Goal: Task Accomplishment & Management: Complete application form

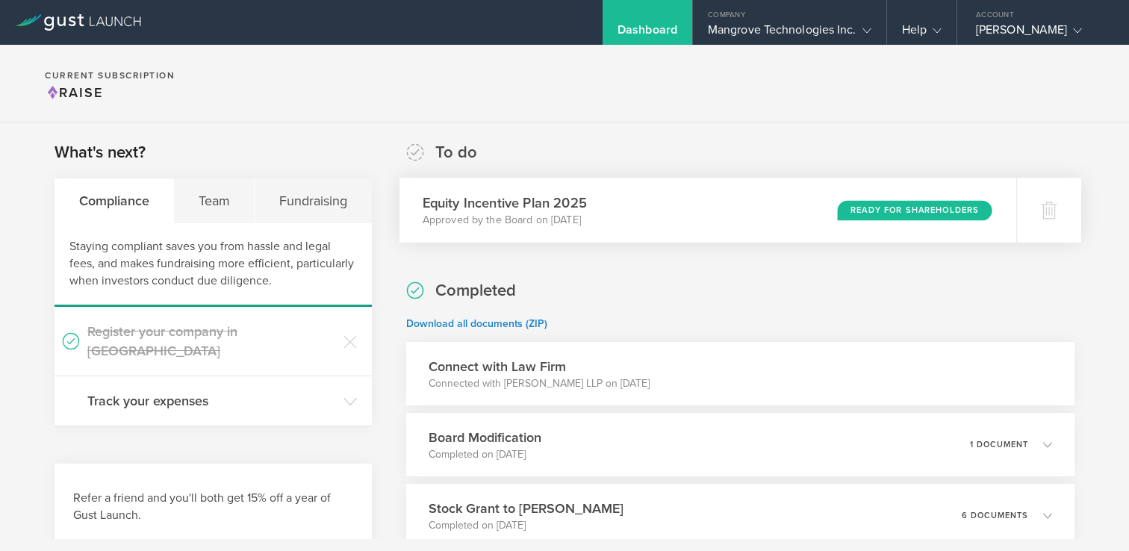
click at [661, 214] on div "Equity Incentive Plan 2025 Approved by the Board on [DATE] Ready for Shareholde…" at bounding box center [707, 210] width 617 height 65
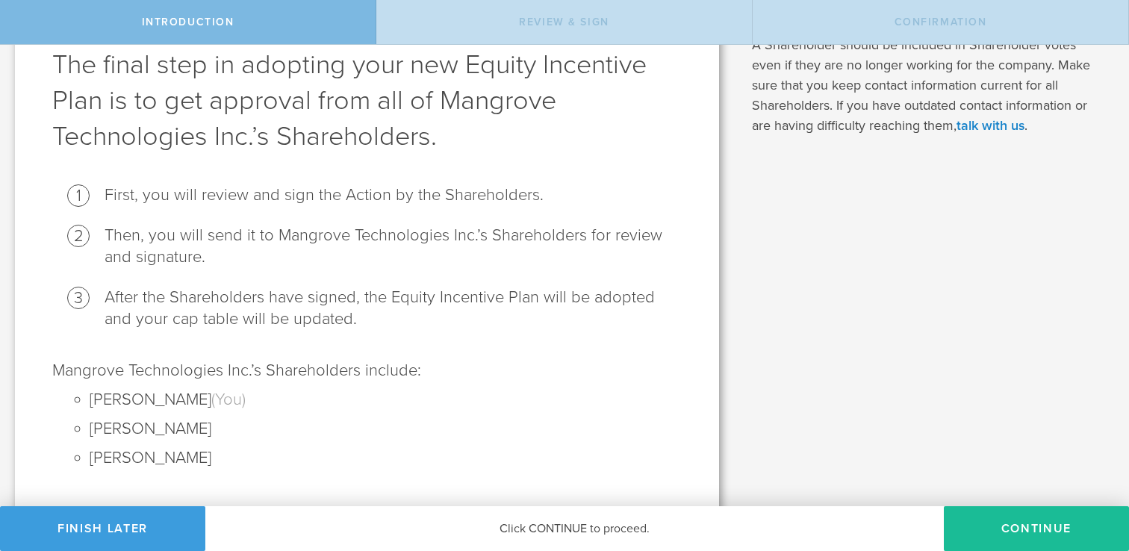
scroll to position [105, 0]
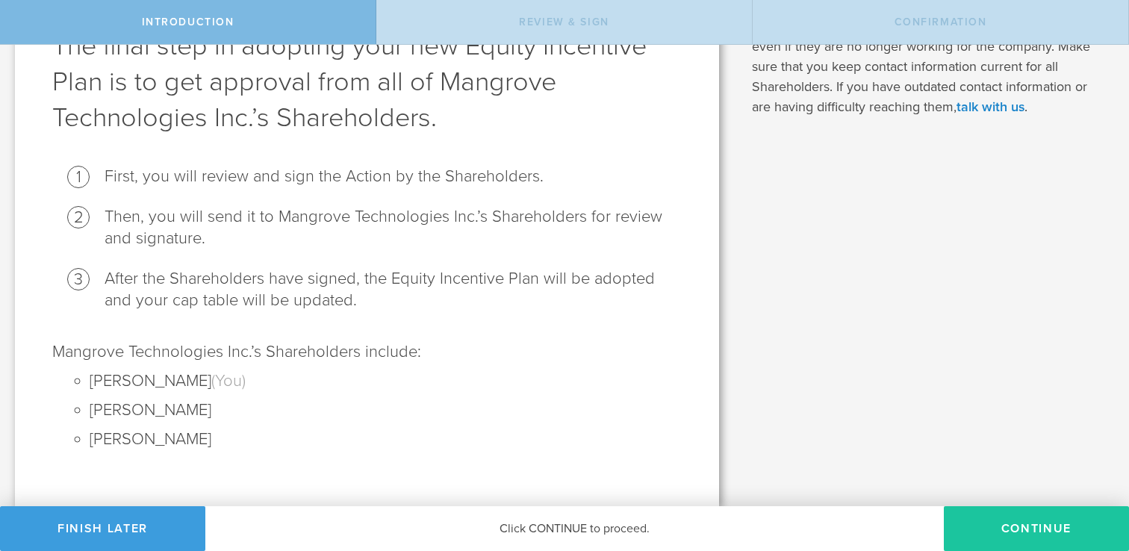
click at [1000, 534] on button "Continue" at bounding box center [1036, 528] width 185 height 45
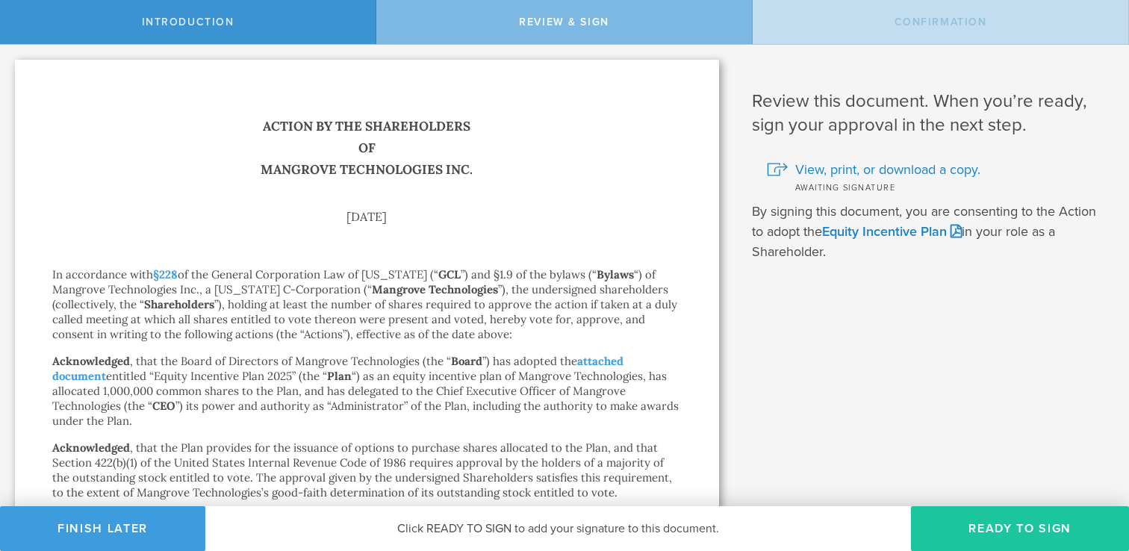
click at [973, 524] on button "Ready to Sign" at bounding box center [1020, 528] width 218 height 45
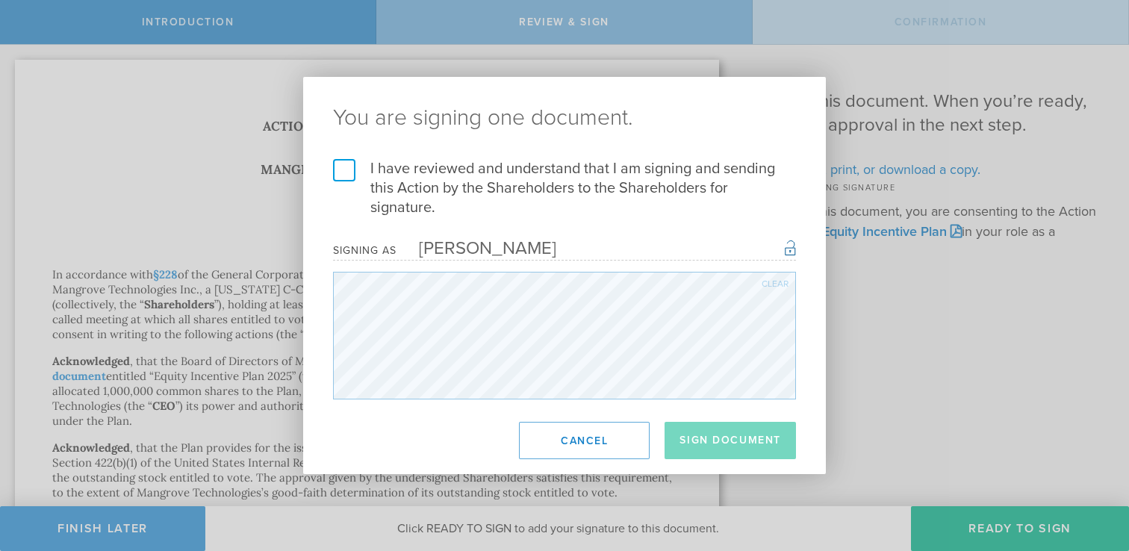
click at [355, 171] on label "I have reviewed and understand that I am signing and sending this Action by the…" at bounding box center [564, 188] width 463 height 58
click at [0, 0] on input "I have reviewed and understand that I am signing and sending this Action by the…" at bounding box center [0, 0] width 0 height 0
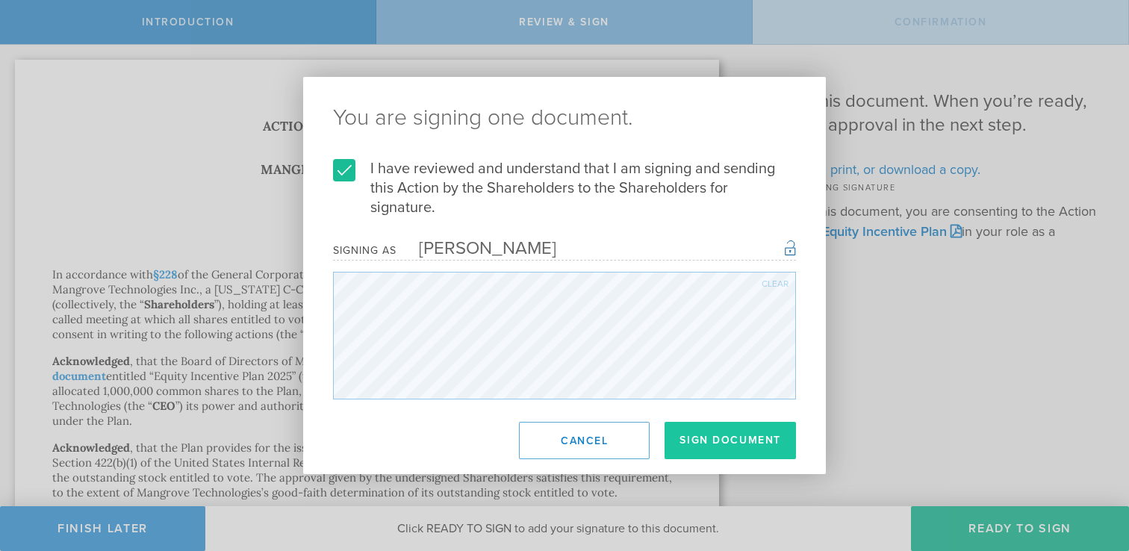
click at [720, 437] on button "Sign Document" at bounding box center [729, 440] width 131 height 37
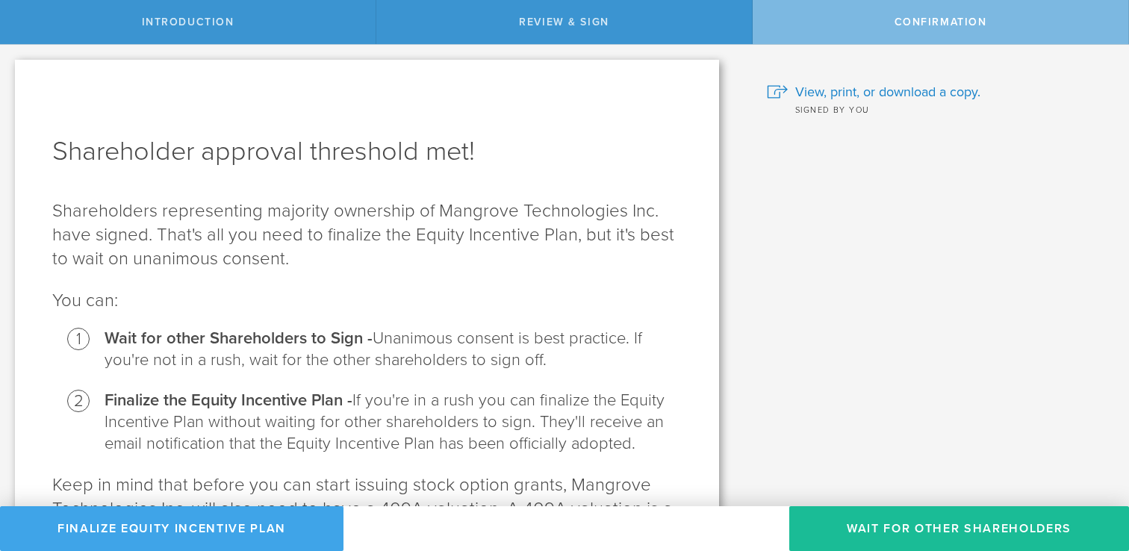
click at [159, 529] on button "Finalize Equity Incentive Plan" at bounding box center [171, 528] width 343 height 45
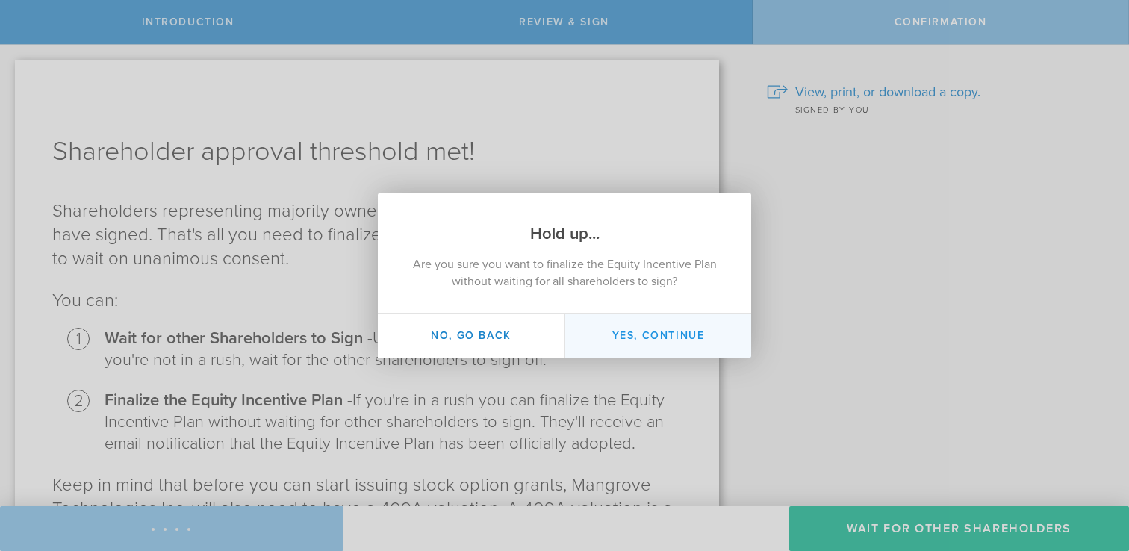
click at [660, 339] on button "Yes, continue" at bounding box center [657, 336] width 187 height 44
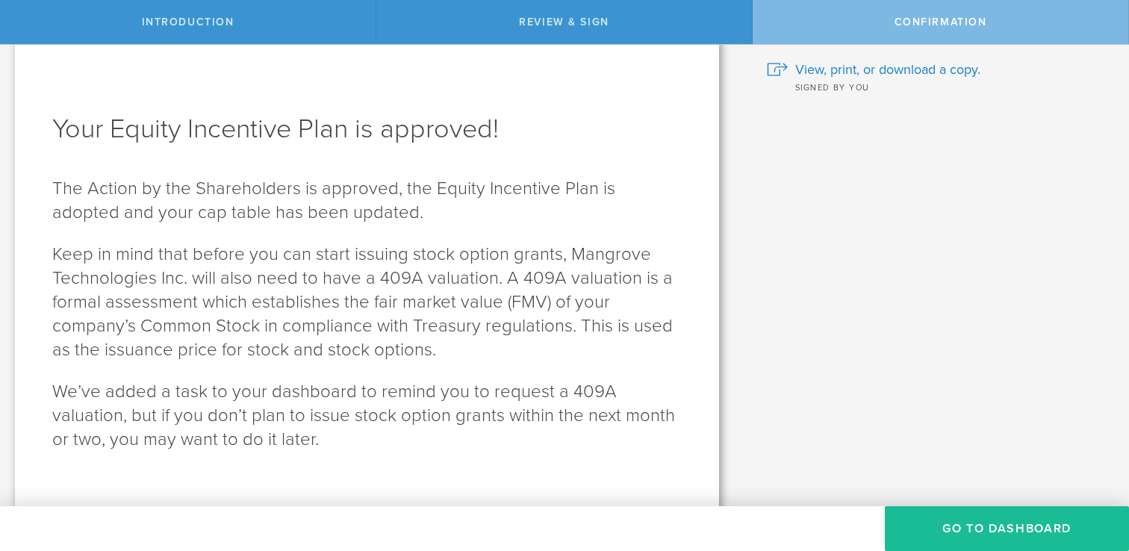
scroll to position [39, 0]
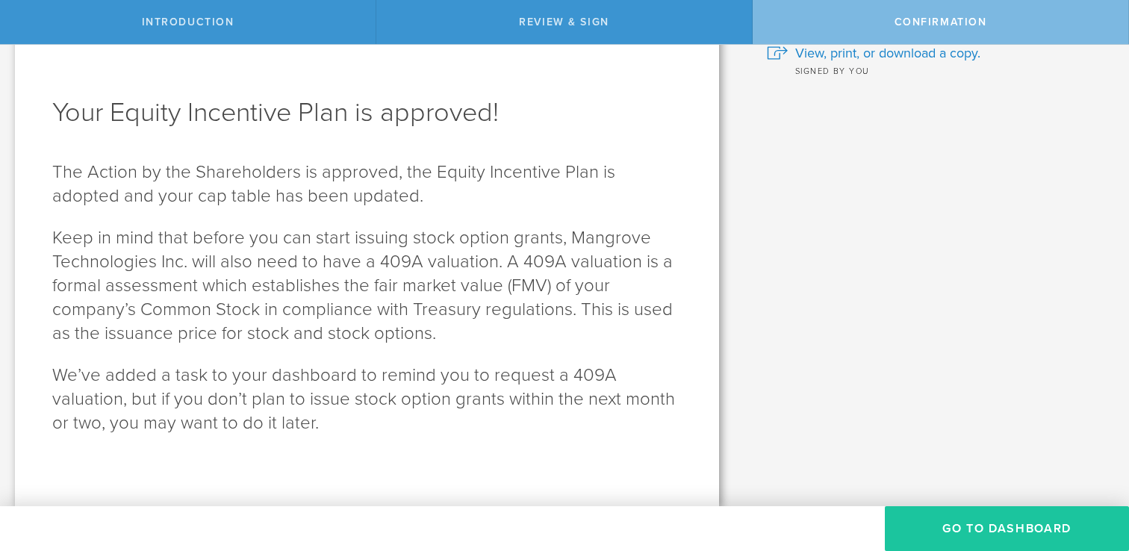
click at [946, 528] on button "Go to Dashboard" at bounding box center [1007, 528] width 244 height 45
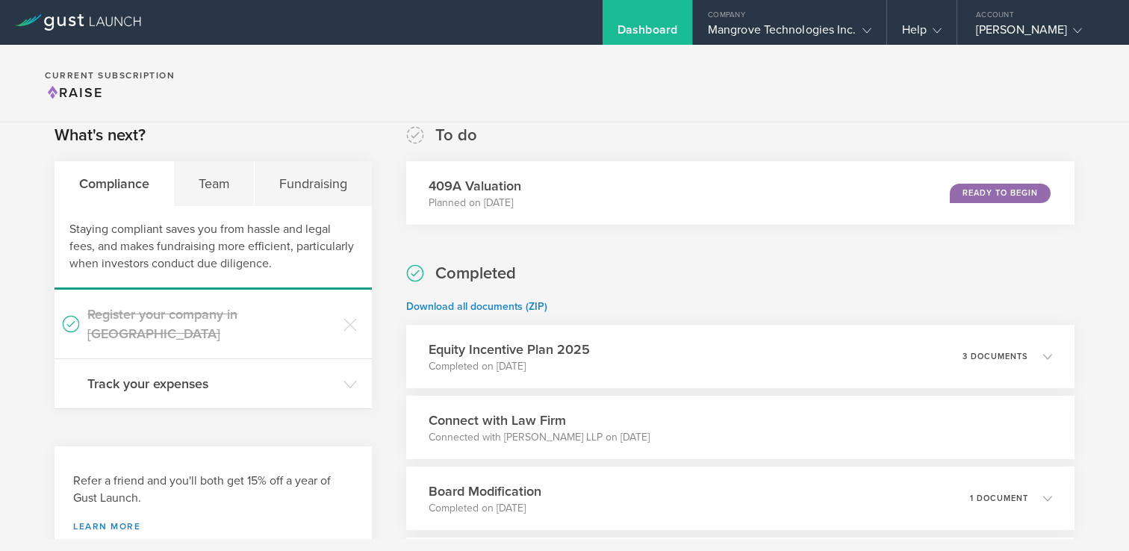
scroll to position [10, 0]
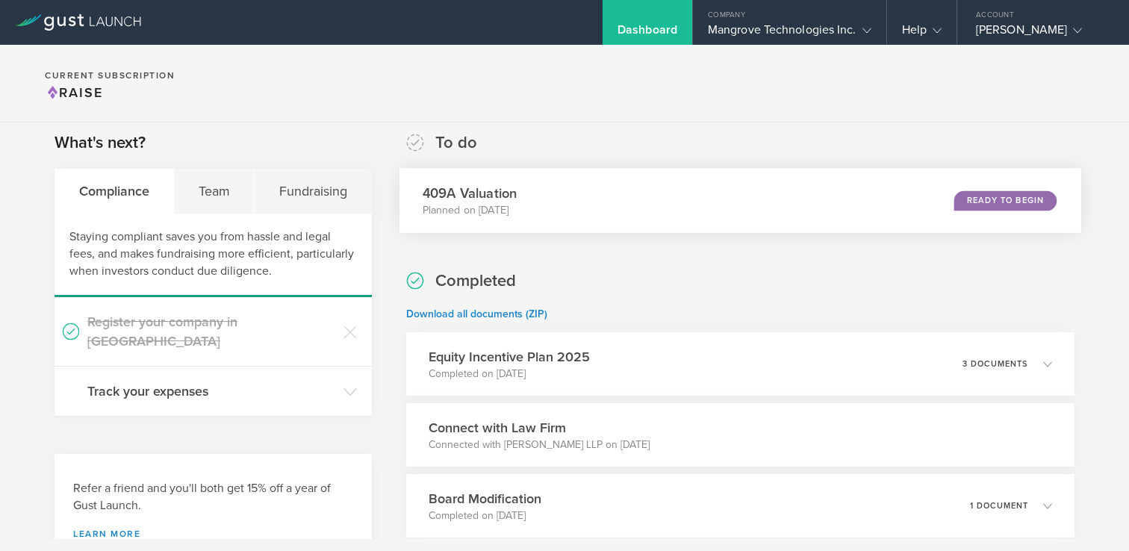
click at [1008, 197] on div "Ready to Begin" at bounding box center [1005, 200] width 102 height 20
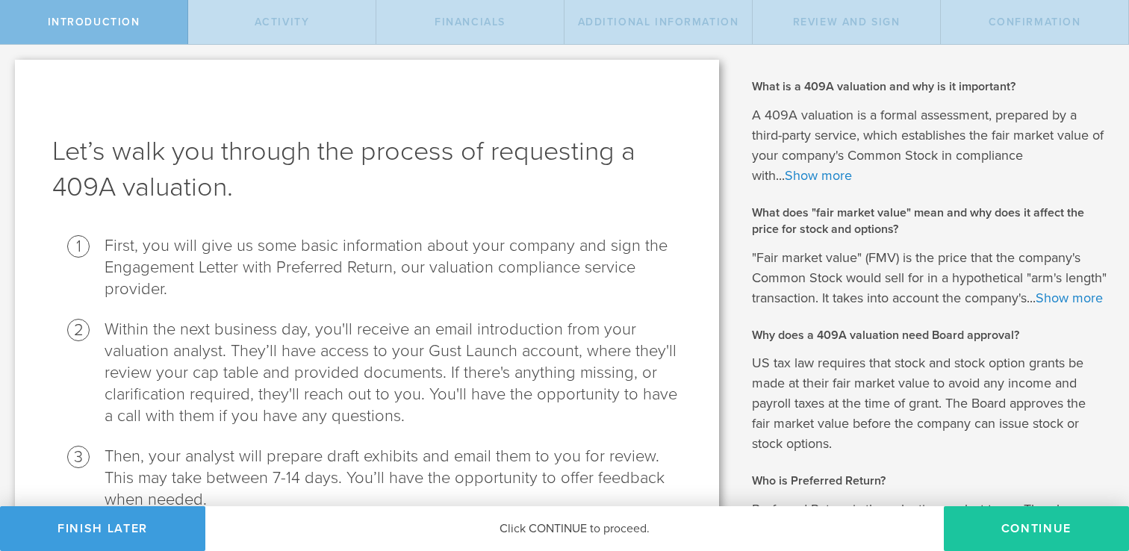
click at [1003, 524] on button "Continue" at bounding box center [1036, 528] width 185 height 45
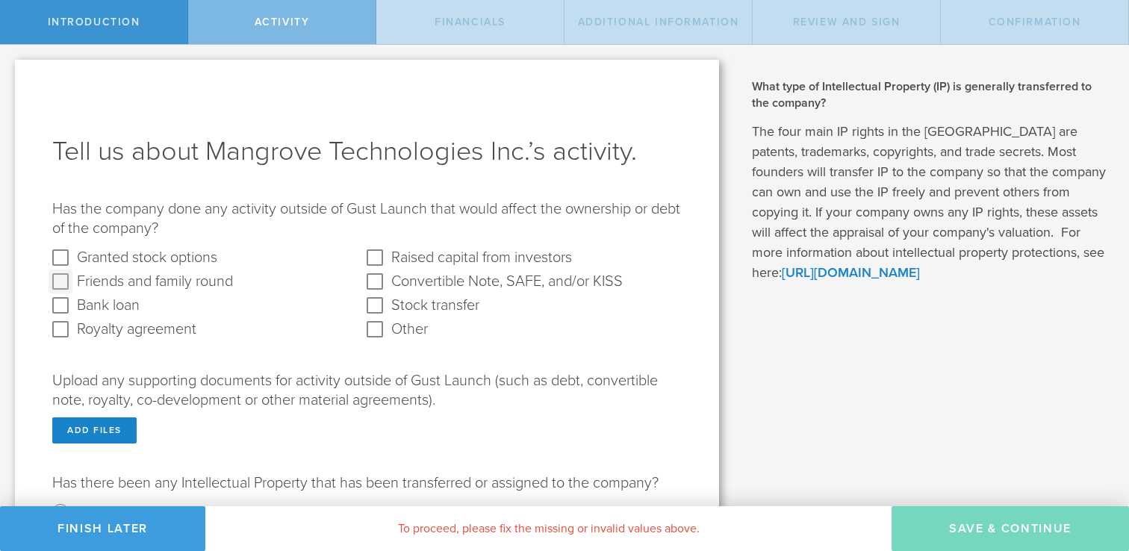
click at [57, 279] on round "Friends and family round" at bounding box center [61, 282] width 24 height 24
checkbox round "true"
click at [375, 332] on input "Other" at bounding box center [375, 329] width 24 height 24
checkbox input "true"
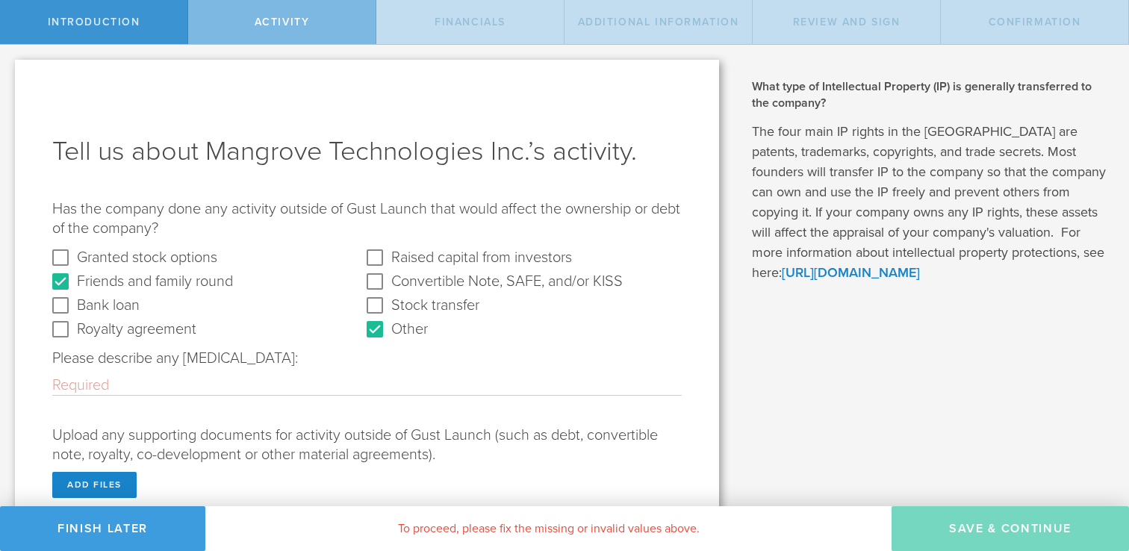
click at [196, 387] on input "Please describe any other activity:" at bounding box center [366, 385] width 629 height 19
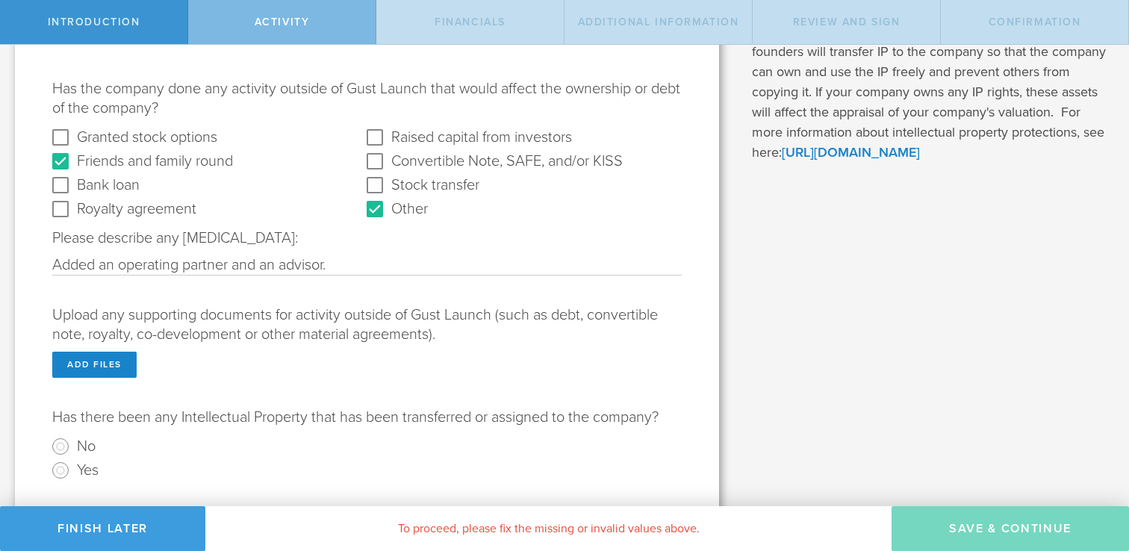
scroll to position [136, 0]
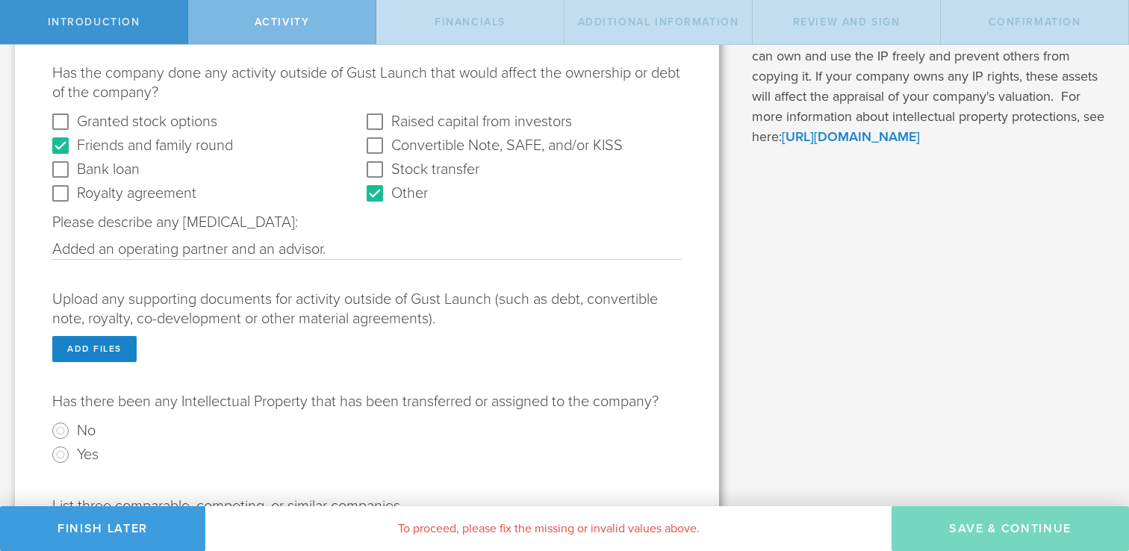
click at [349, 252] on input "Added an operating partner and an advisor." at bounding box center [366, 249] width 629 height 19
drag, startPoint x: 340, startPoint y: 252, endPoint x: 234, endPoint y: 257, distance: 106.9
click at [233, 257] on input "Added an operating partner and an advisor." at bounding box center [366, 249] width 629 height 19
type input "Added an operating partner and an advisor."
click at [373, 143] on KISS "Convertible Note, SAFE, and/or KISS" at bounding box center [375, 146] width 24 height 24
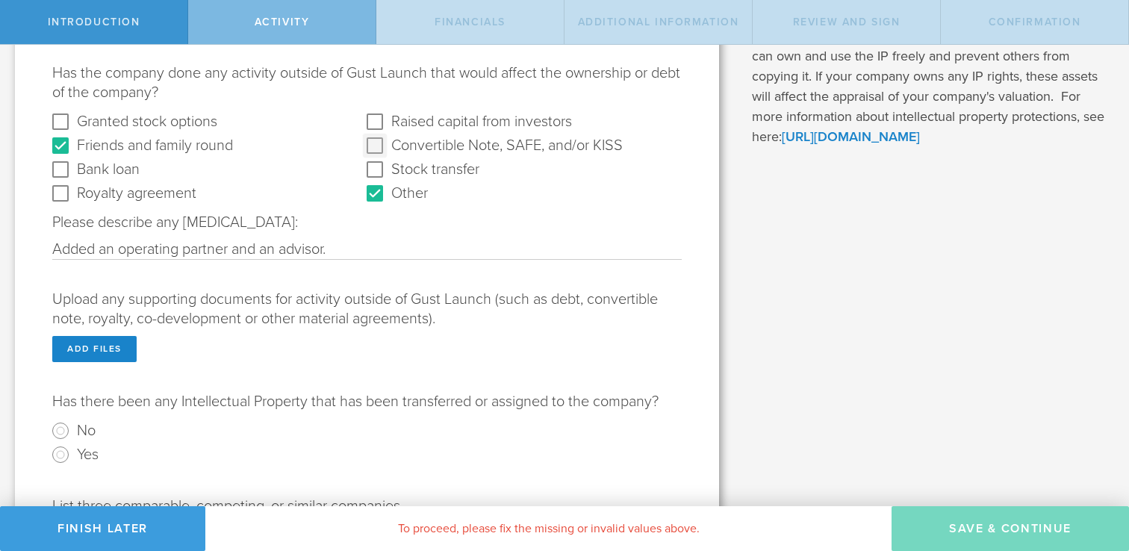
checkbox KISS "true"
click at [61, 149] on round "Friends and family round" at bounding box center [61, 146] width 24 height 24
checkbox round "false"
click at [372, 240] on input "Added an operating partner and an advisor." at bounding box center [366, 249] width 629 height 19
drag, startPoint x: 370, startPoint y: 249, endPoint x: 234, endPoint y: 249, distance: 136.6
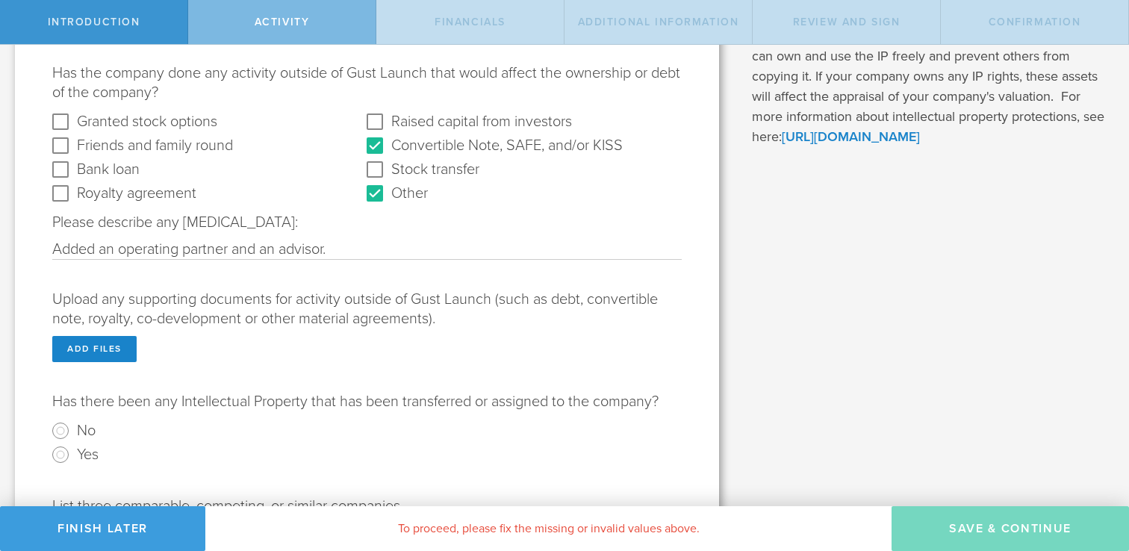
click at [234, 249] on input "Added an operating partner and an advisor." at bounding box center [366, 249] width 629 height 19
type input "Added an operating partner, advisor, and issued SAFE notes."
click at [115, 349] on div "Add files" at bounding box center [94, 349] width 84 height 26
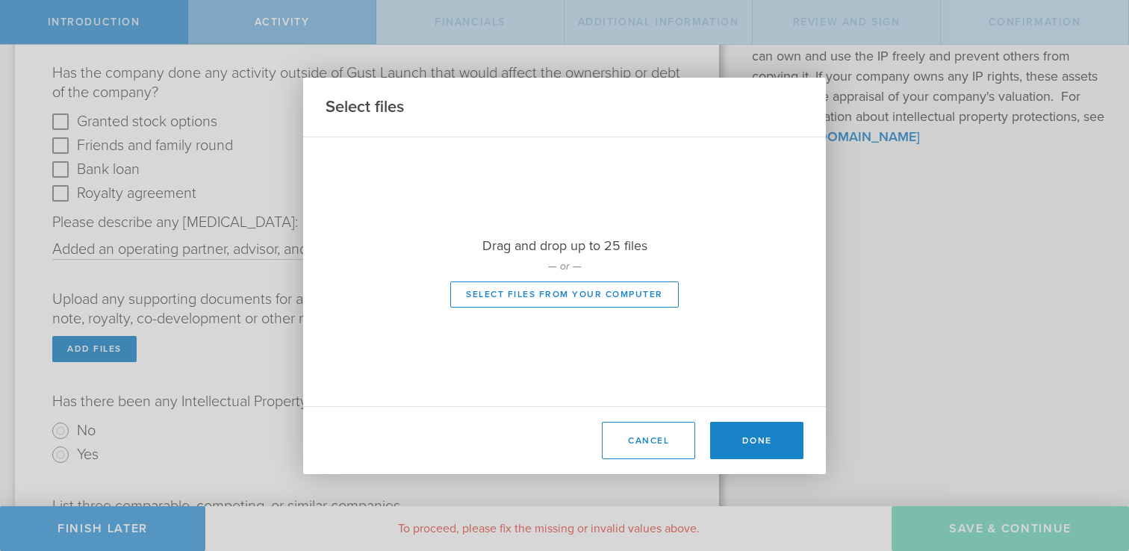
click at [503, 293] on div at bounding box center [564, 271] width 523 height 269
click at [514, 289] on div at bounding box center [564, 271] width 523 height 269
type input "C:\fakepath\Board Action - Advisor Agreement - Timothy Hite.pdf"
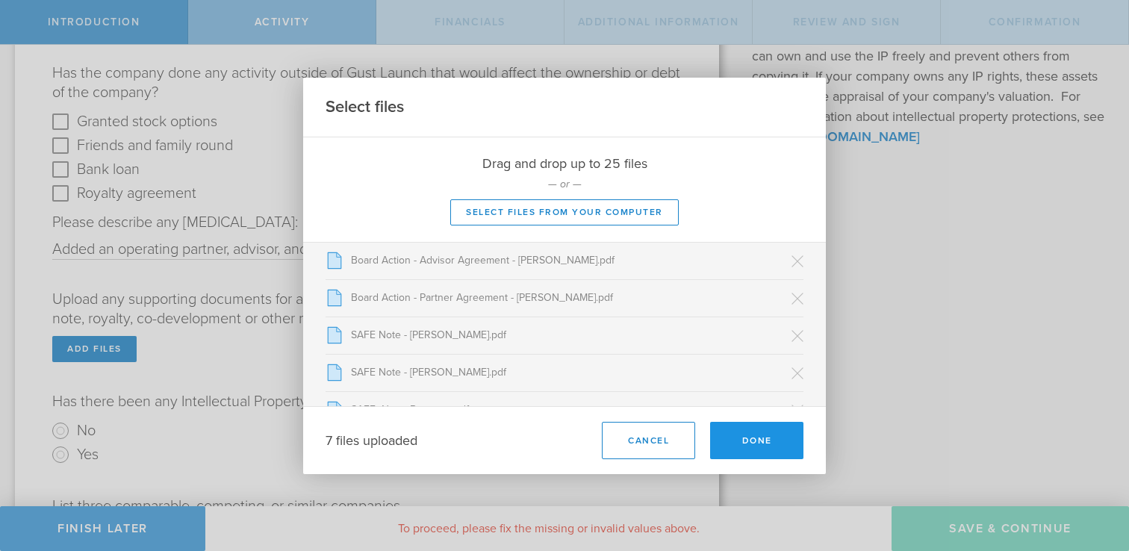
click at [744, 443] on button "Done" at bounding box center [756, 440] width 93 height 37
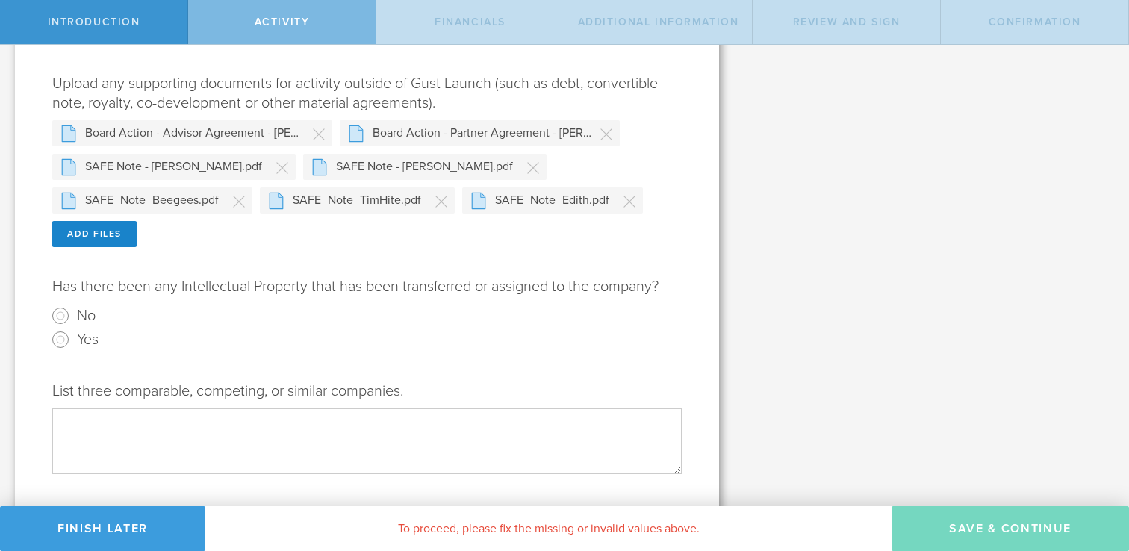
scroll to position [352, 0]
click at [59, 314] on input "No" at bounding box center [61, 315] width 24 height 24
radio input "true"
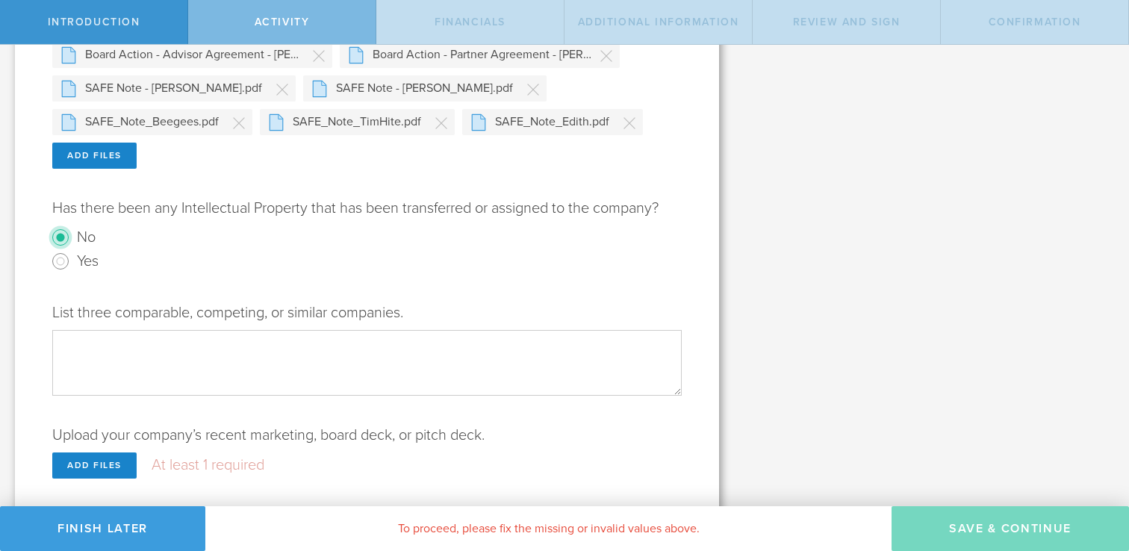
scroll to position [434, 0]
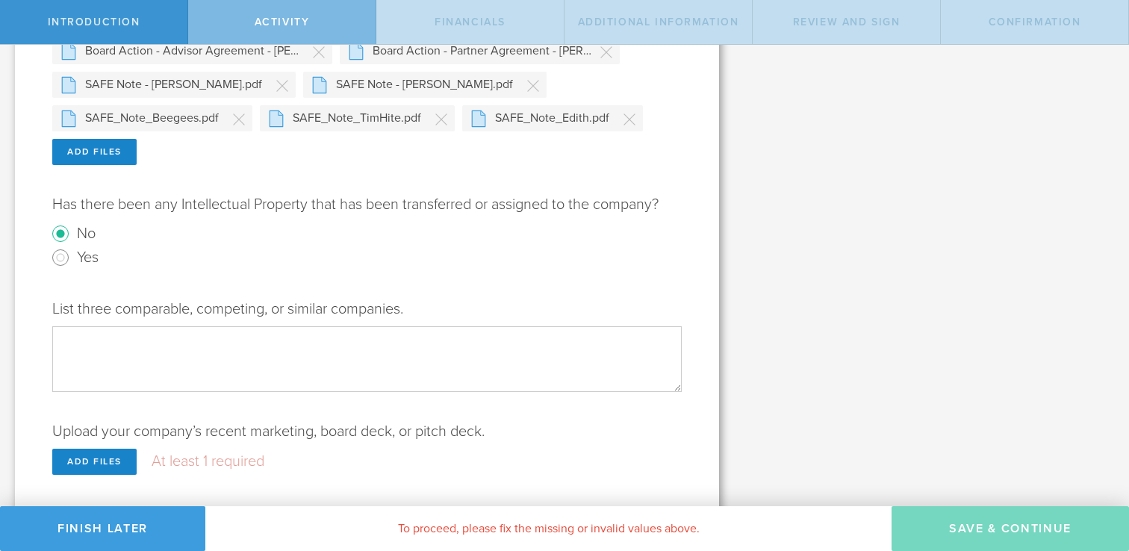
click at [212, 352] on textarea "List three comparable, competing, or similar companies." at bounding box center [366, 358] width 629 height 65
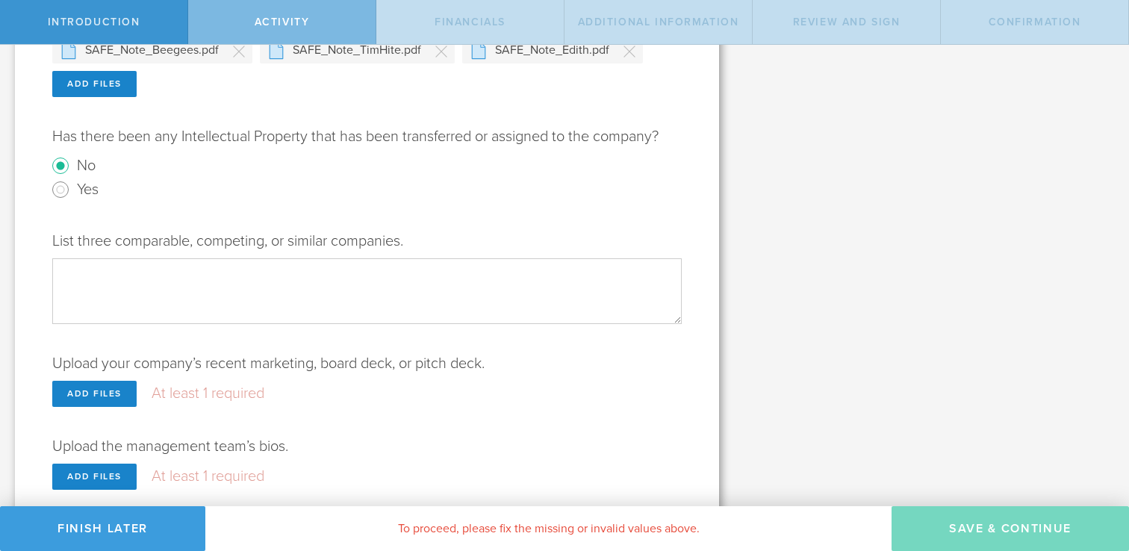
scroll to position [507, 0]
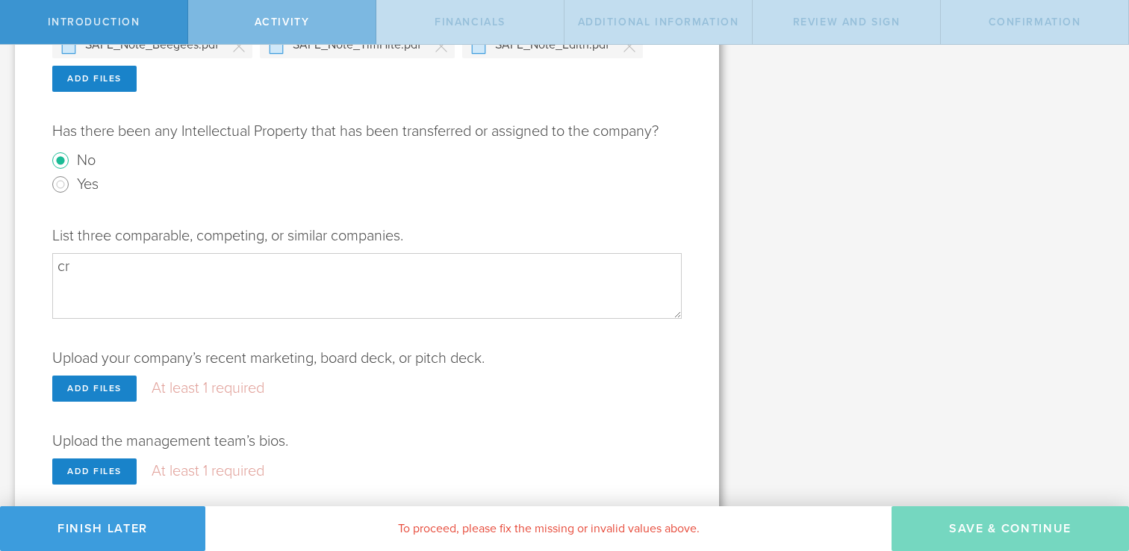
type textarea "c"
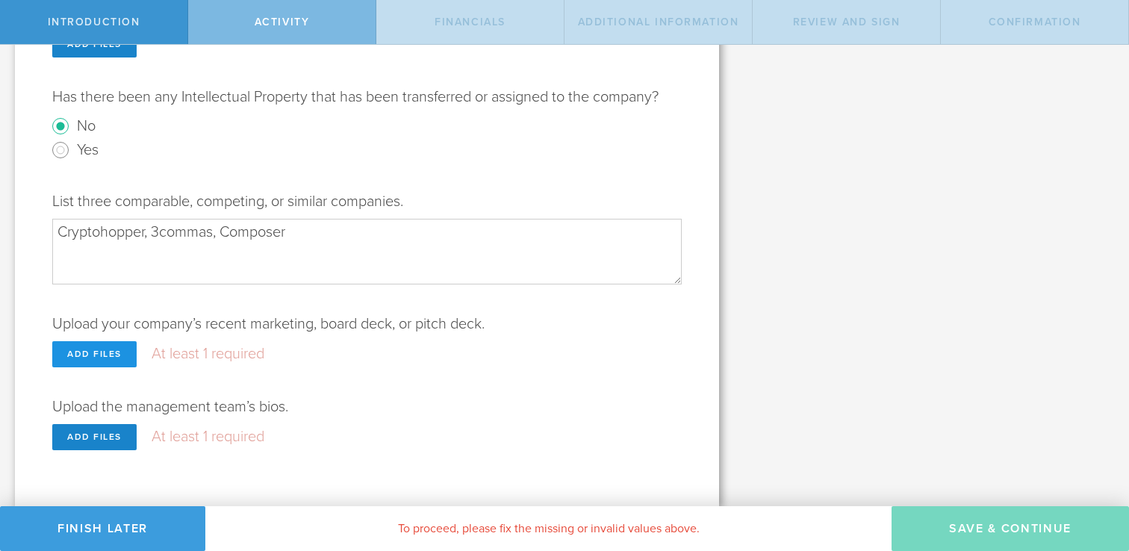
type textarea "Cryptohopper, 3commas, Composer"
click at [86, 353] on div "Add files" at bounding box center [94, 354] width 84 height 26
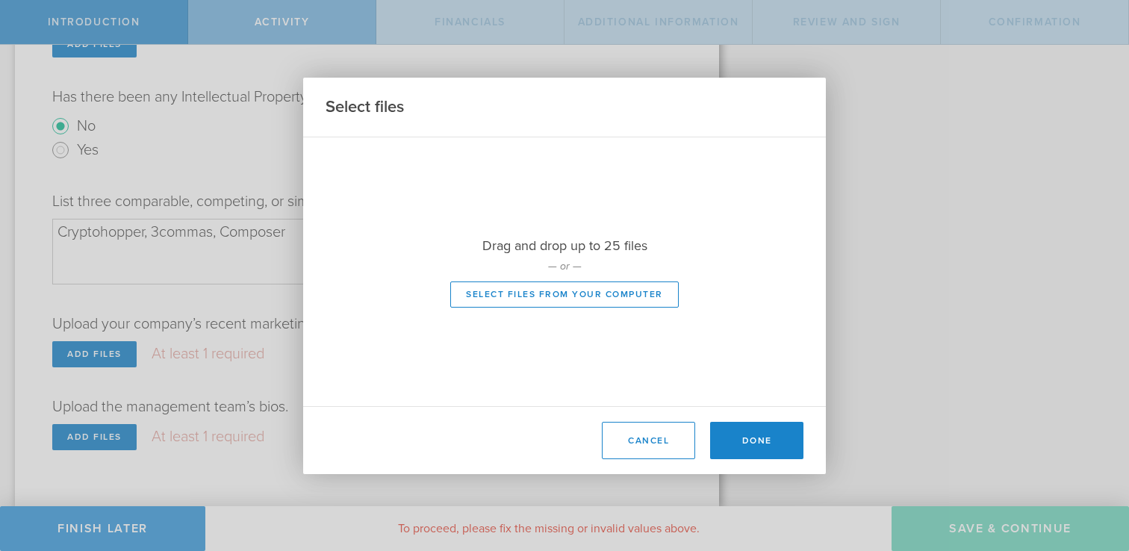
click at [567, 296] on div at bounding box center [564, 271] width 523 height 269
type input "C:\fakepath\Mangrove PitchDeck Sept2025-v3.pdf"
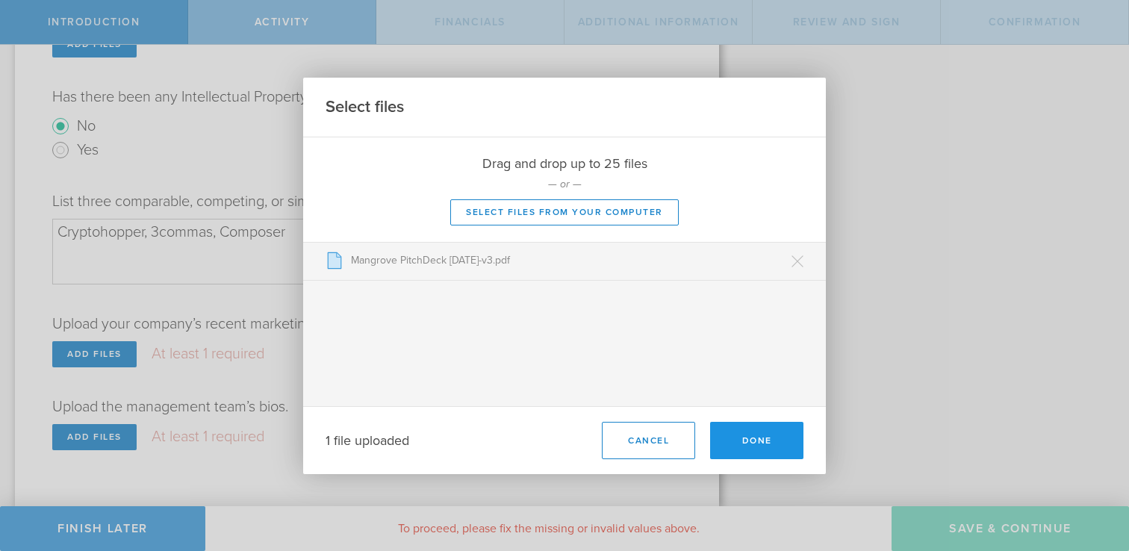
click at [755, 443] on button "Done" at bounding box center [756, 440] width 93 height 37
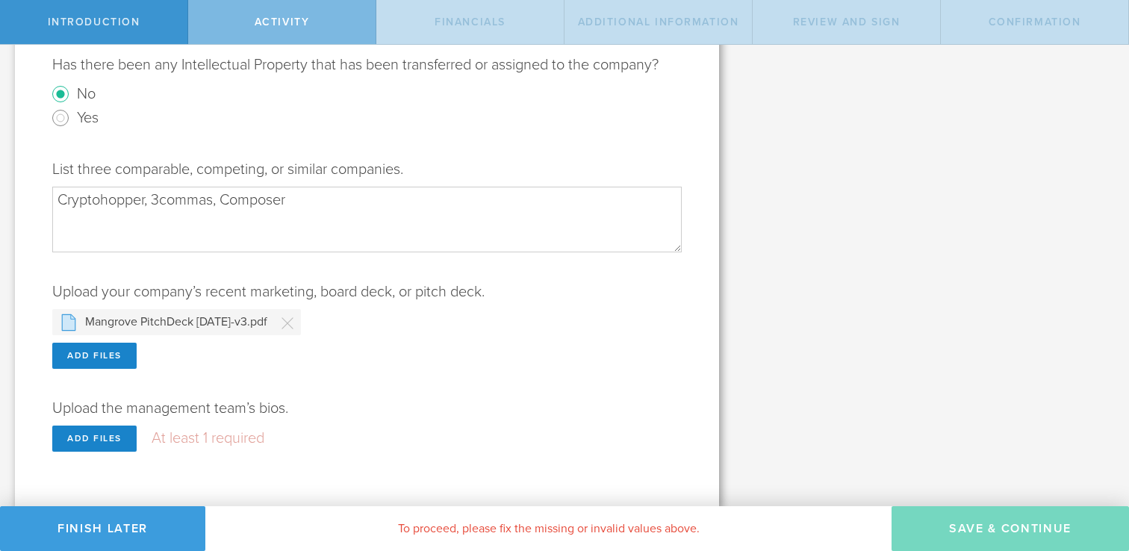
scroll to position [575, 0]
click at [98, 437] on div "Add files" at bounding box center [94, 437] width 84 height 26
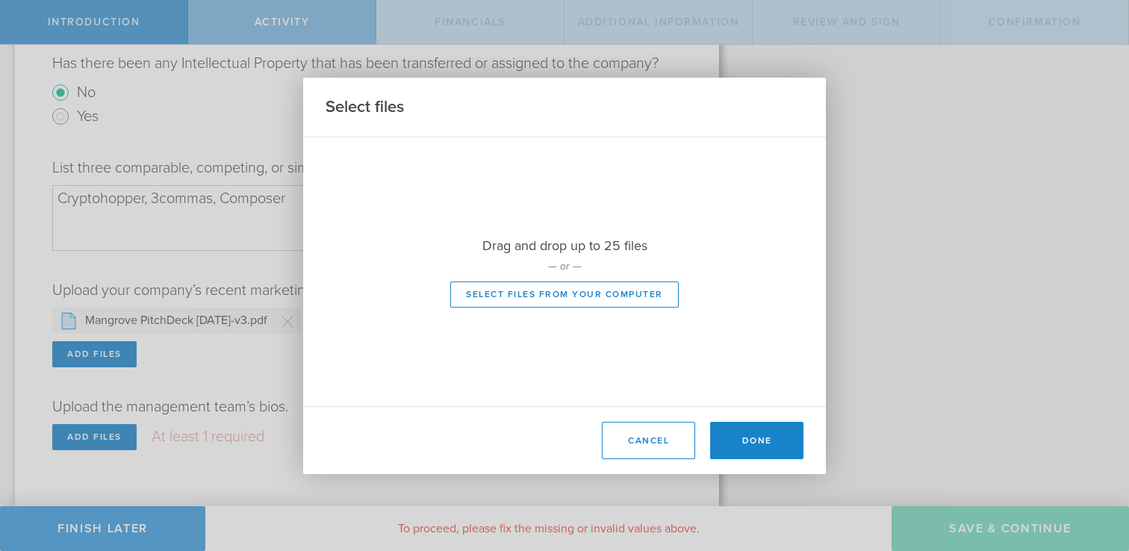
click at [485, 294] on div at bounding box center [564, 271] width 523 height 269
type input "C:\fakepath\team-bios.docx"
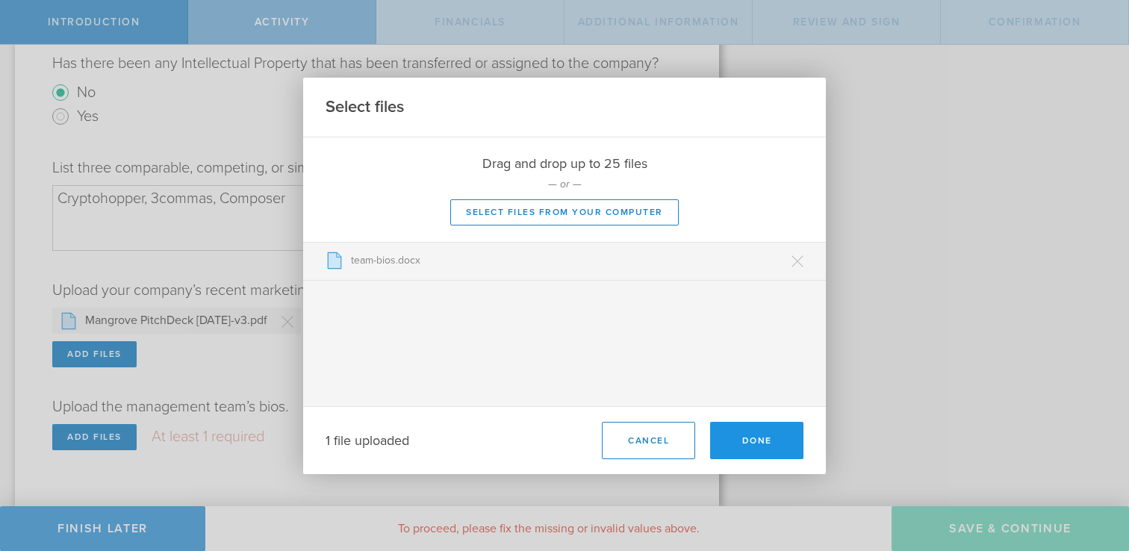
click at [750, 436] on button "Done" at bounding box center [756, 440] width 93 height 37
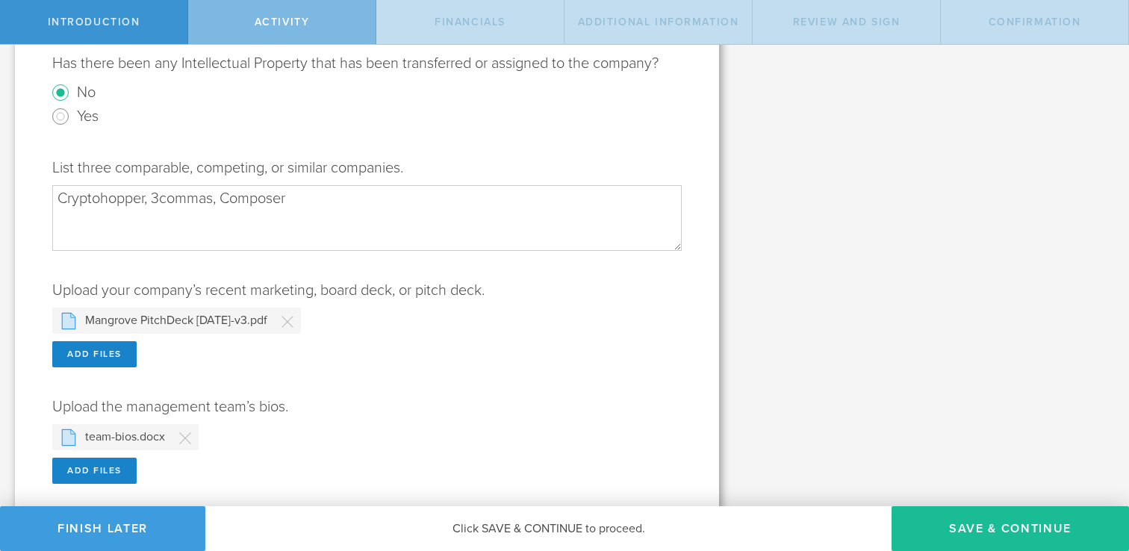
scroll to position [608, 0]
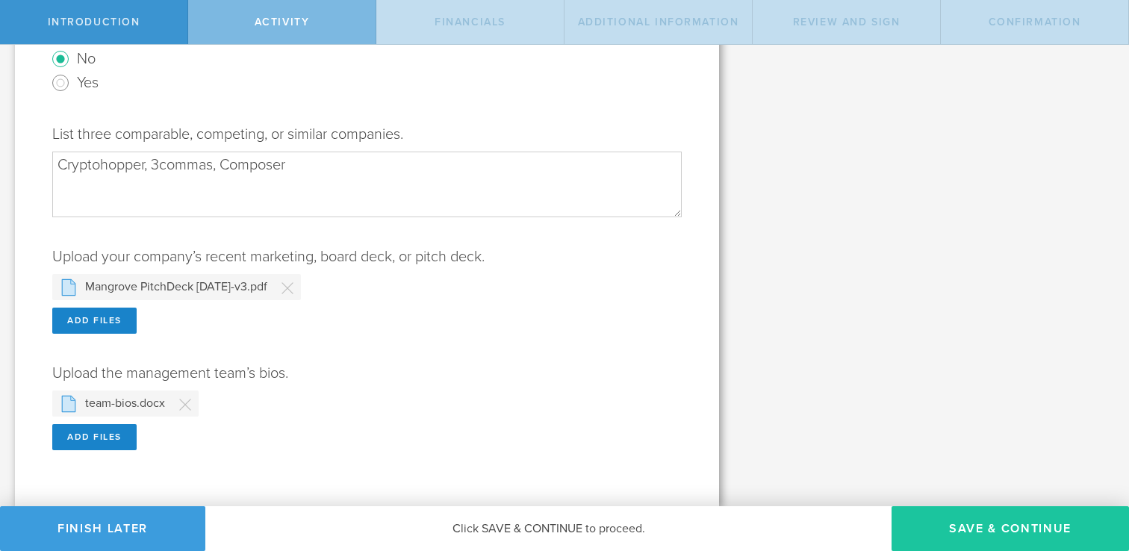
click at [967, 532] on button "Save & Continue" at bounding box center [1009, 528] width 237 height 45
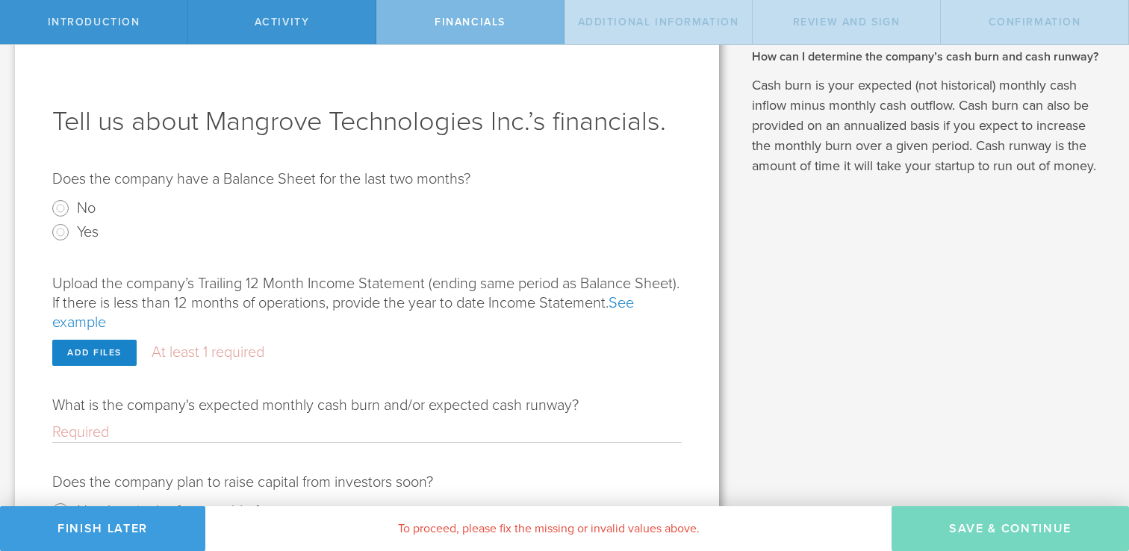
scroll to position [40, 0]
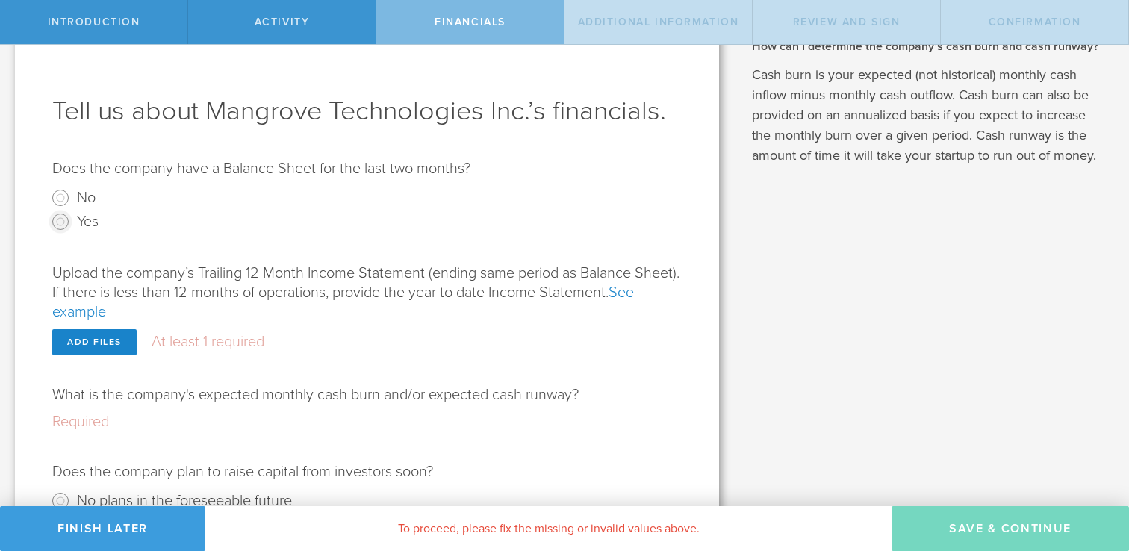
click at [57, 218] on input "Yes" at bounding box center [61, 222] width 24 height 24
radio input "true"
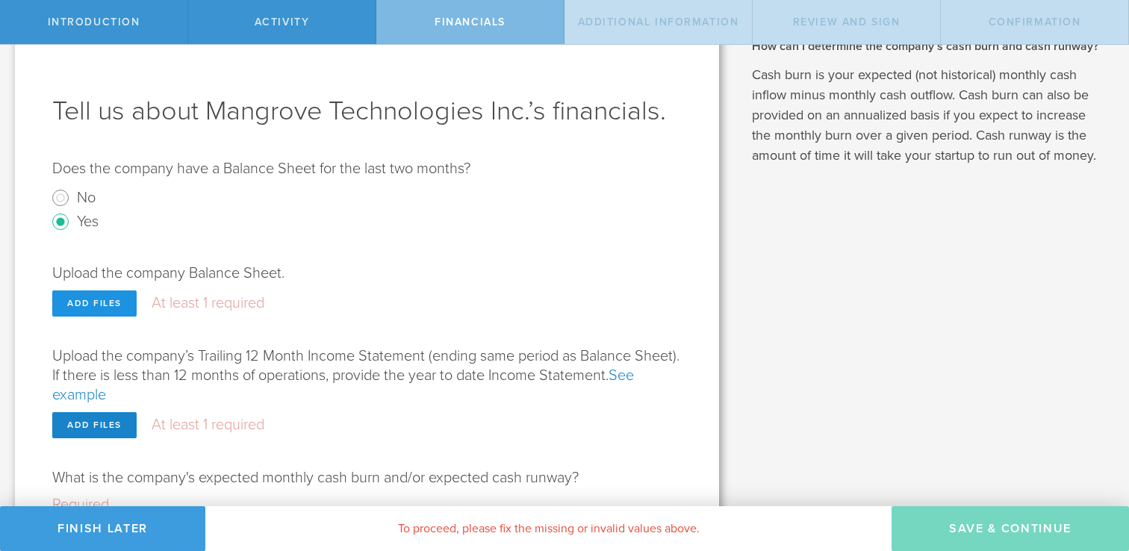
click at [100, 303] on div "Add files" at bounding box center [94, 303] width 84 height 26
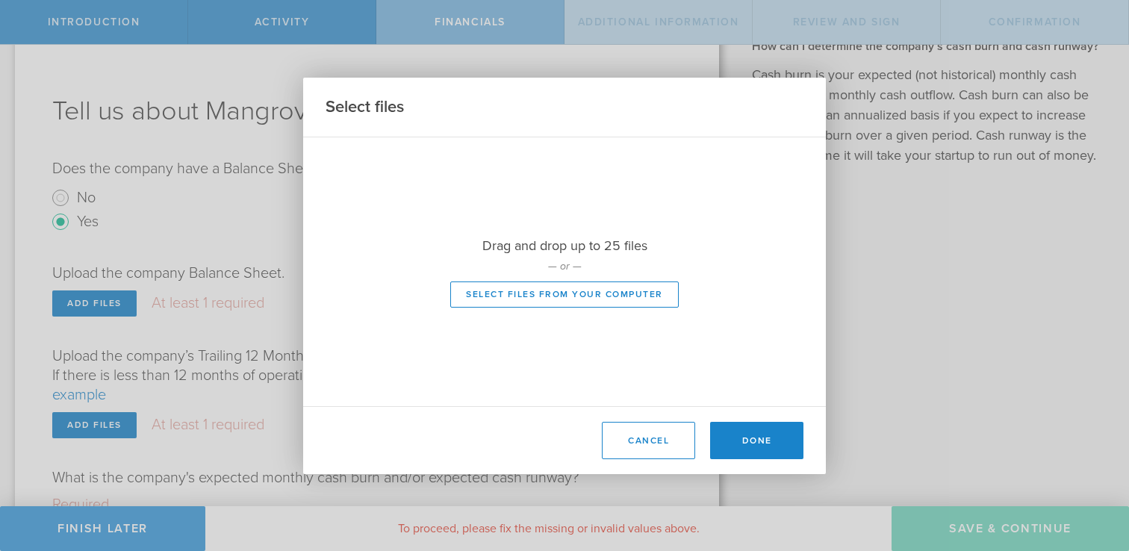
click at [526, 290] on div at bounding box center [564, 271] width 523 height 269
type input "C:\fakepath\transactions-export.csv"
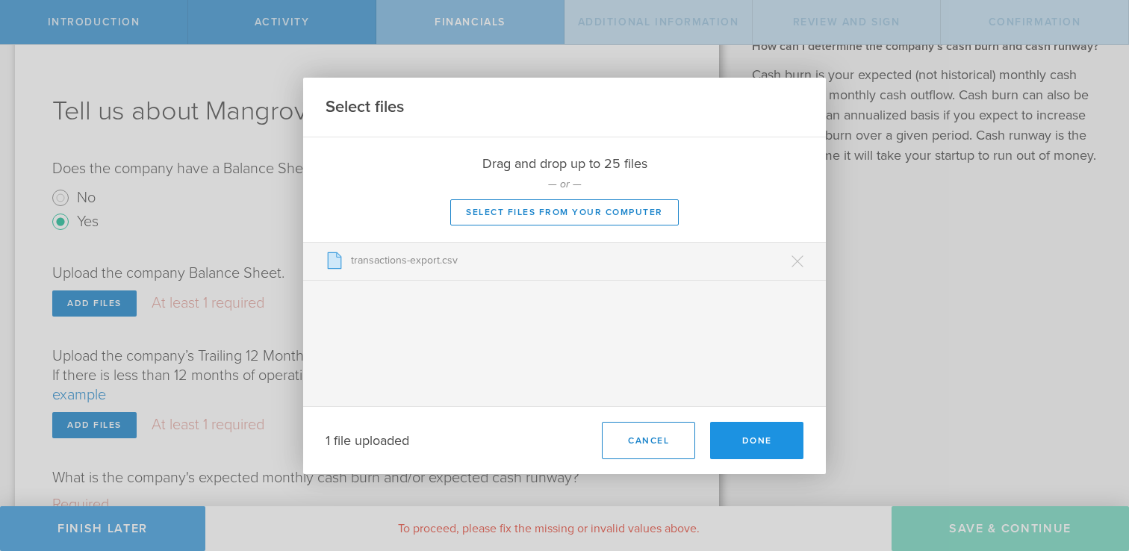
click at [744, 435] on button "Done" at bounding box center [756, 440] width 93 height 37
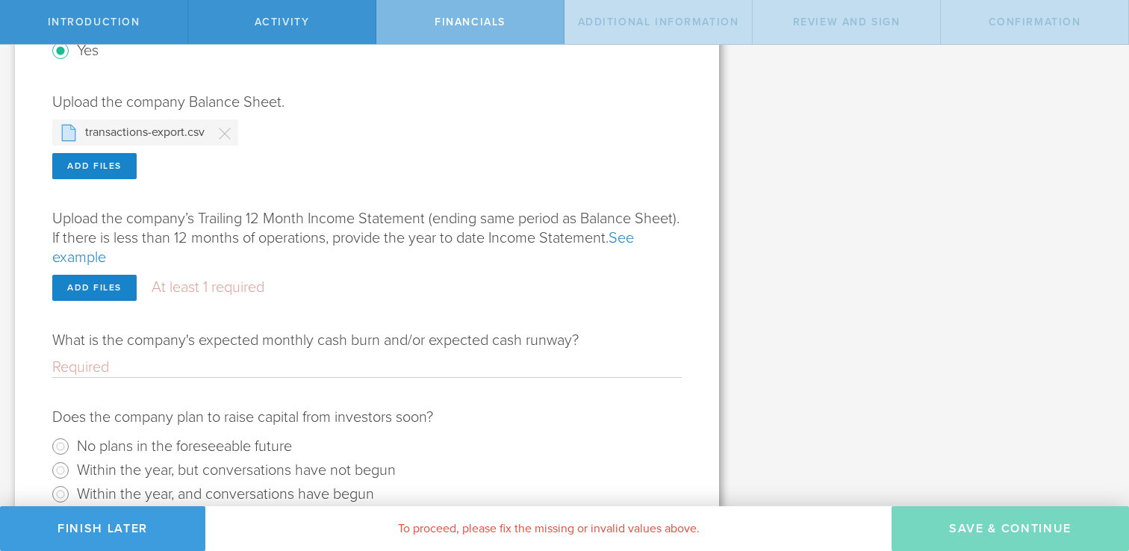
scroll to position [214, 0]
click at [83, 285] on div "Add files" at bounding box center [94, 286] width 84 height 26
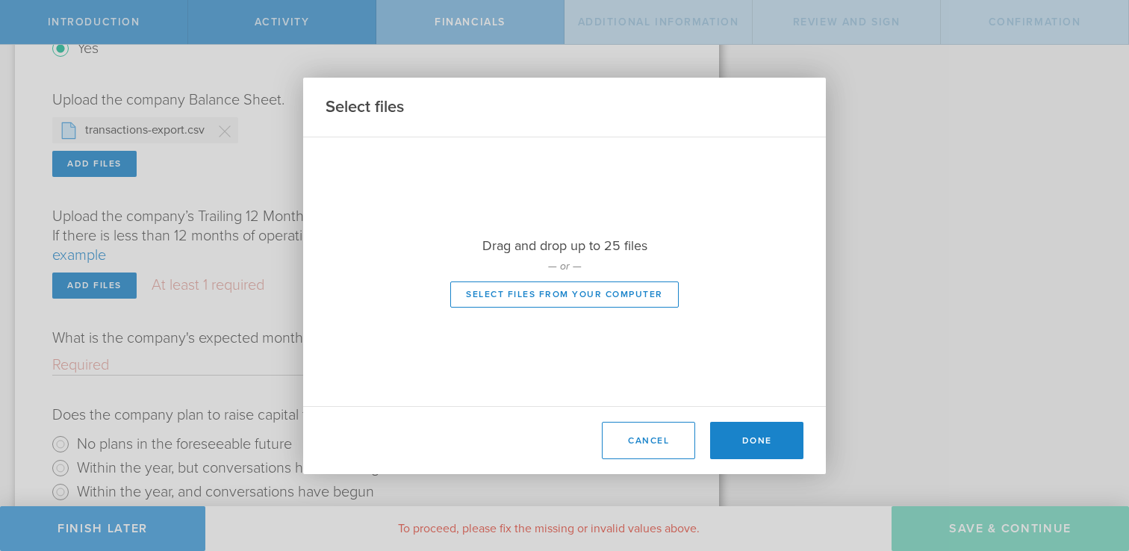
click at [529, 295] on div at bounding box center [564, 271] width 523 height 269
type input "C:\fakepath\income.docx"
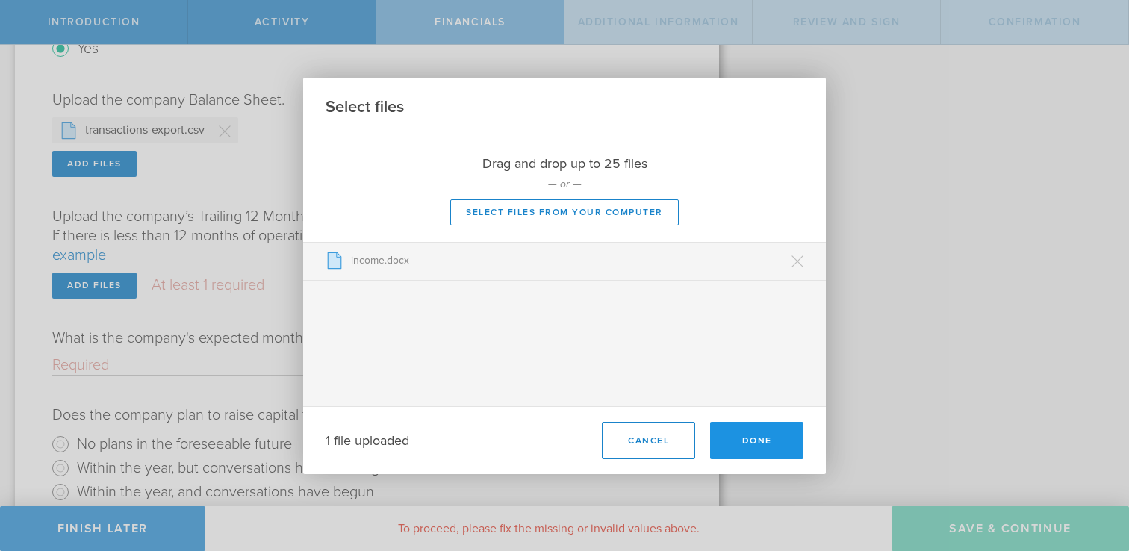
click at [745, 437] on button "Done" at bounding box center [756, 440] width 93 height 37
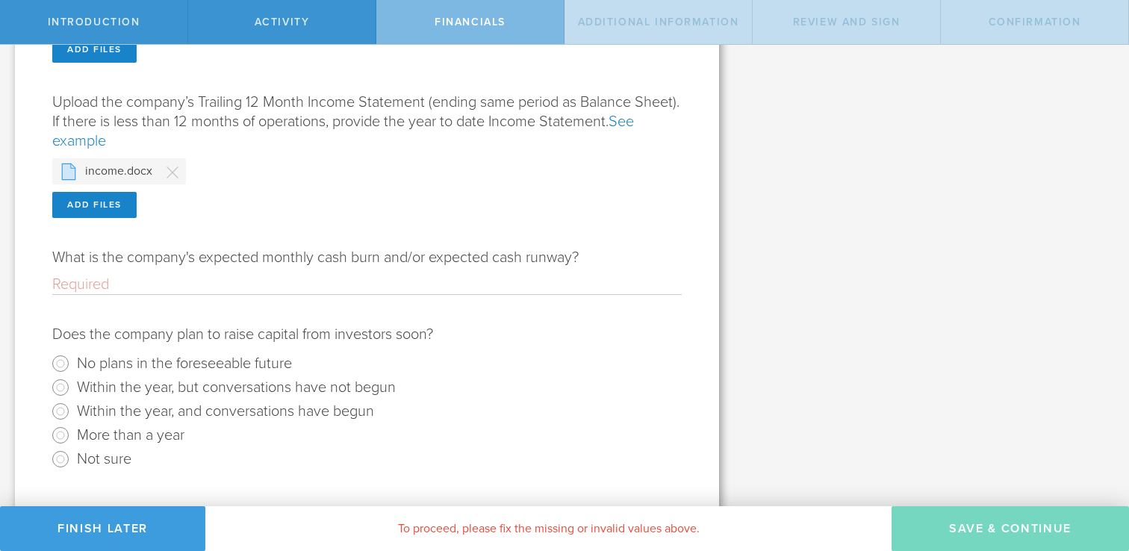
scroll to position [349, 0]
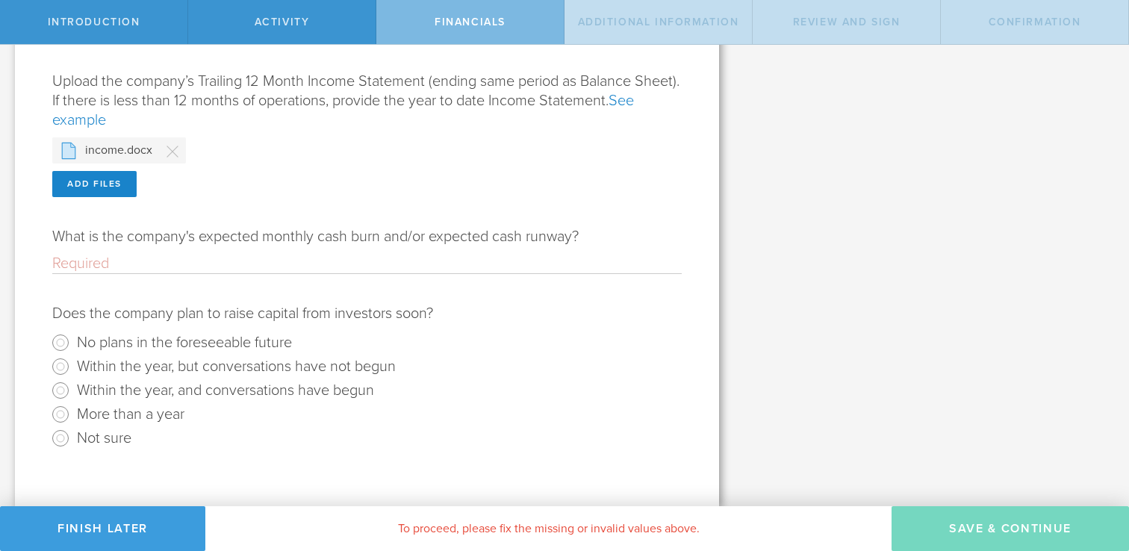
click at [190, 264] on input "What is the company's expected monthly cash burn and/or expected cash runway?" at bounding box center [366, 263] width 629 height 19
click at [138, 262] on input "What is the company's expected monthly cash burn and/or expected cash runway?" at bounding box center [366, 263] width 629 height 19
type input "4"
type input "Burn: $45,000; Runway (inc. additional funding to be received): 12-14 months"
click at [60, 391] on input "Within the year, and conversations have begun" at bounding box center [61, 391] width 24 height 24
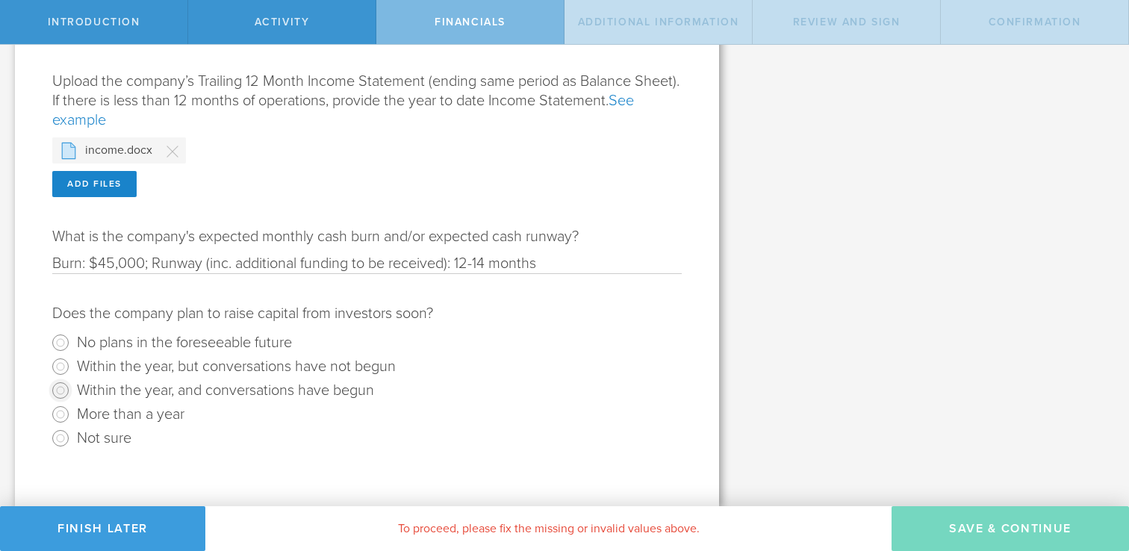
radio input "true"
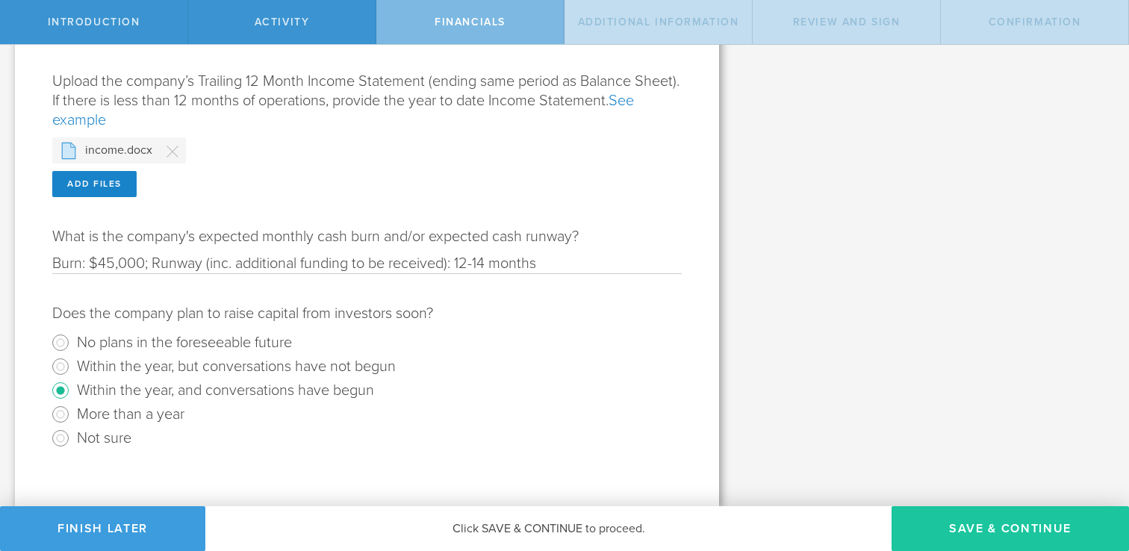
click at [989, 533] on button "Save & Continue" at bounding box center [1009, 528] width 237 height 45
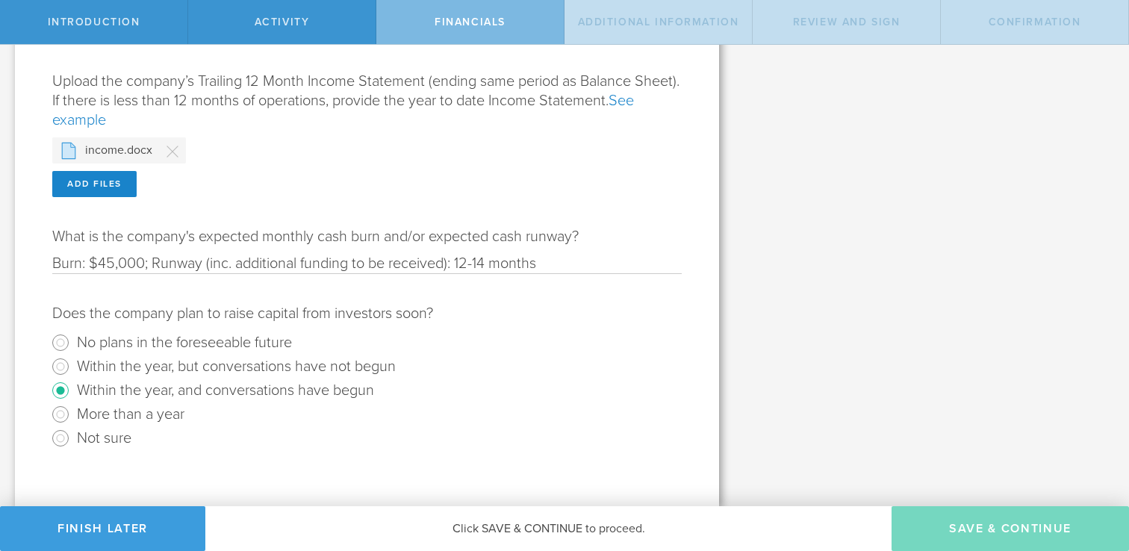
type input "10/10/2025"
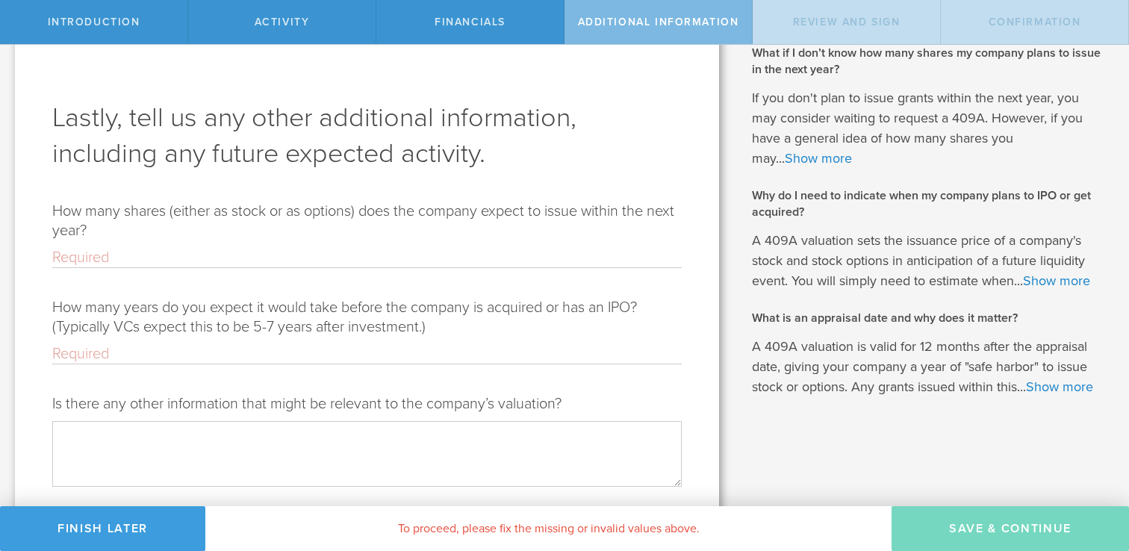
scroll to position [39, 0]
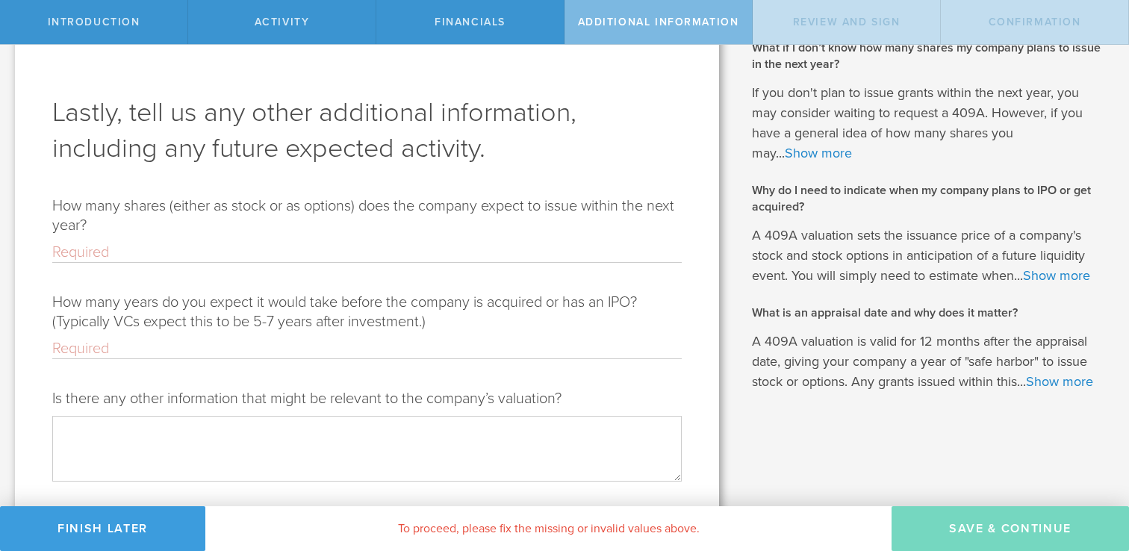
click at [234, 250] on input "How many shares (either as stock or as options) does the company expect to issu…" at bounding box center [366, 252] width 629 height 19
type input "1"
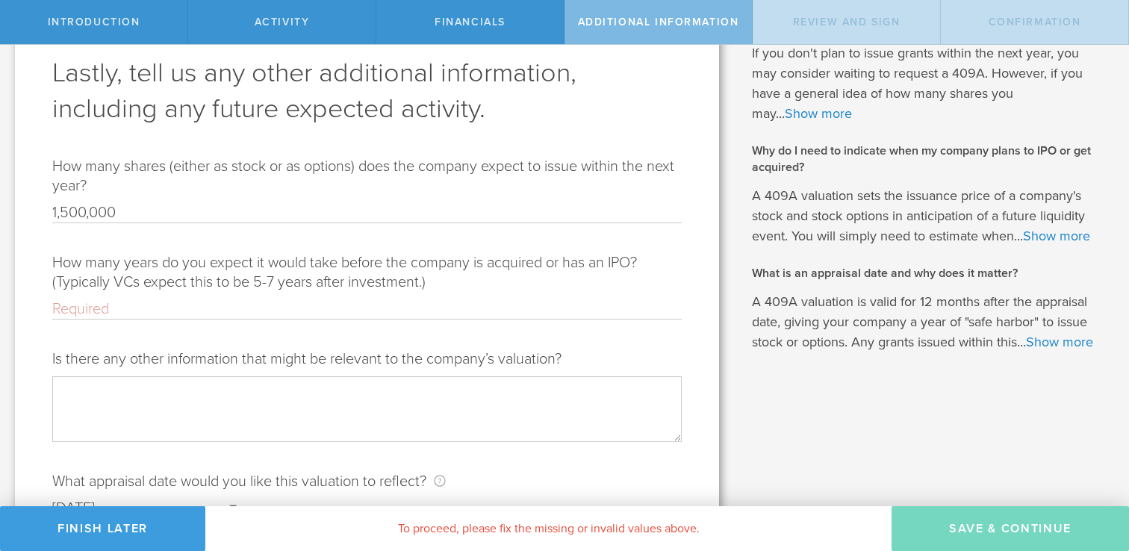
scroll to position [103, 0]
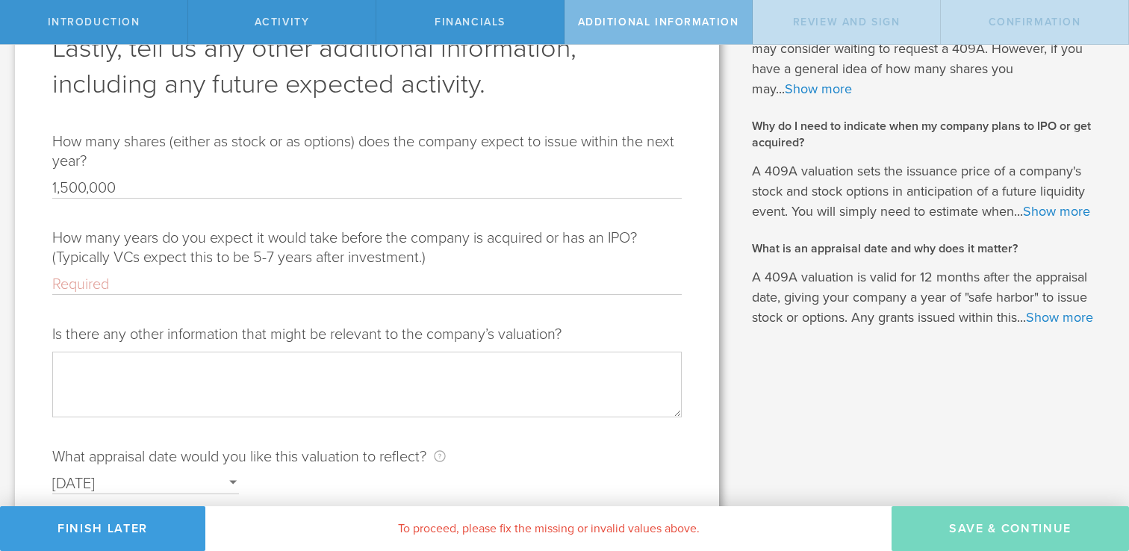
type input "1,500,000"
click at [203, 279] on input "How many years do you expect it would take before the company is acquired or ha…" at bounding box center [366, 284] width 629 height 19
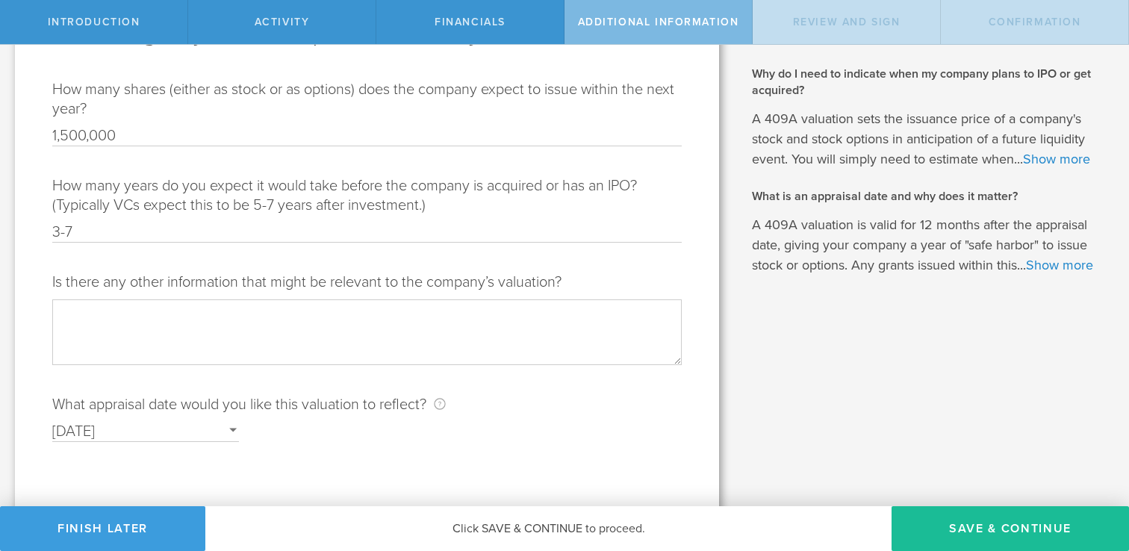
scroll to position [165, 0]
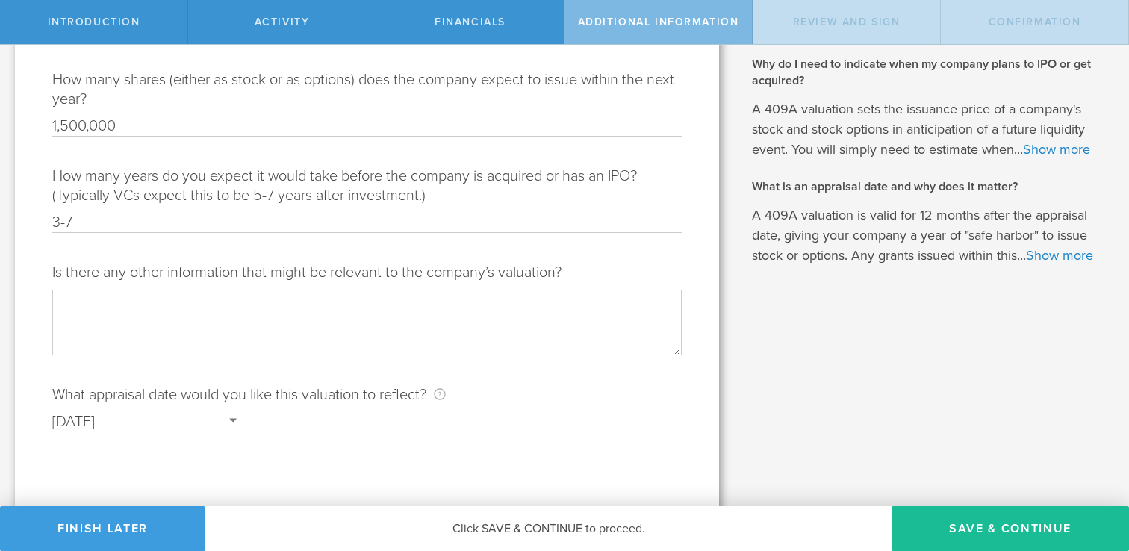
type input "3-7"
click at [166, 311] on textarea "Is there any other information that might be relevant to the company’s valuatio…" at bounding box center [366, 322] width 629 height 65
type textarea "P"
type textarea "N"
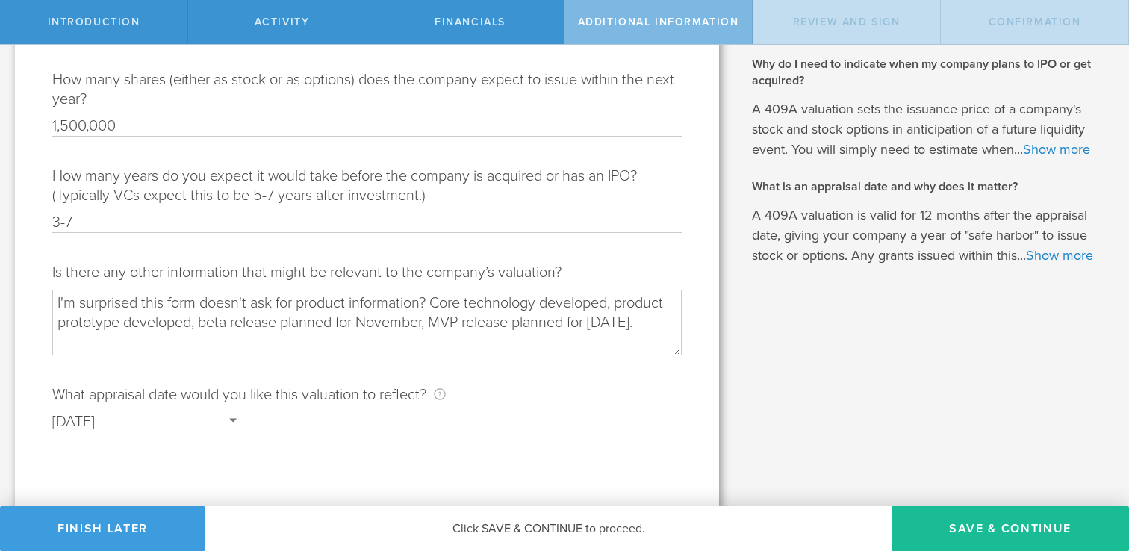
scroll to position [169, 0]
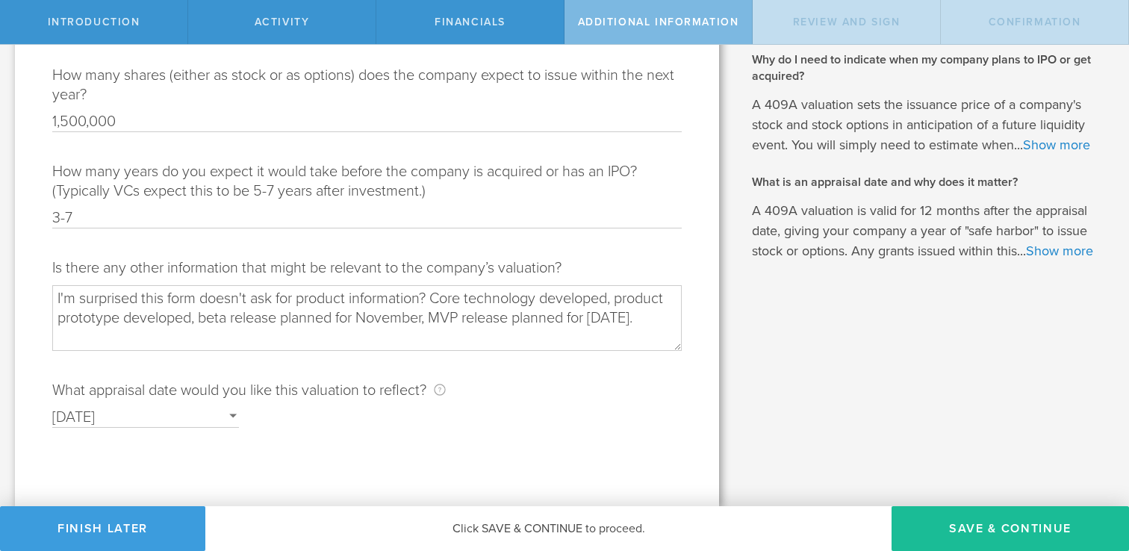
click at [231, 414] on div "Open calendar" at bounding box center [232, 416] width 7 height 4
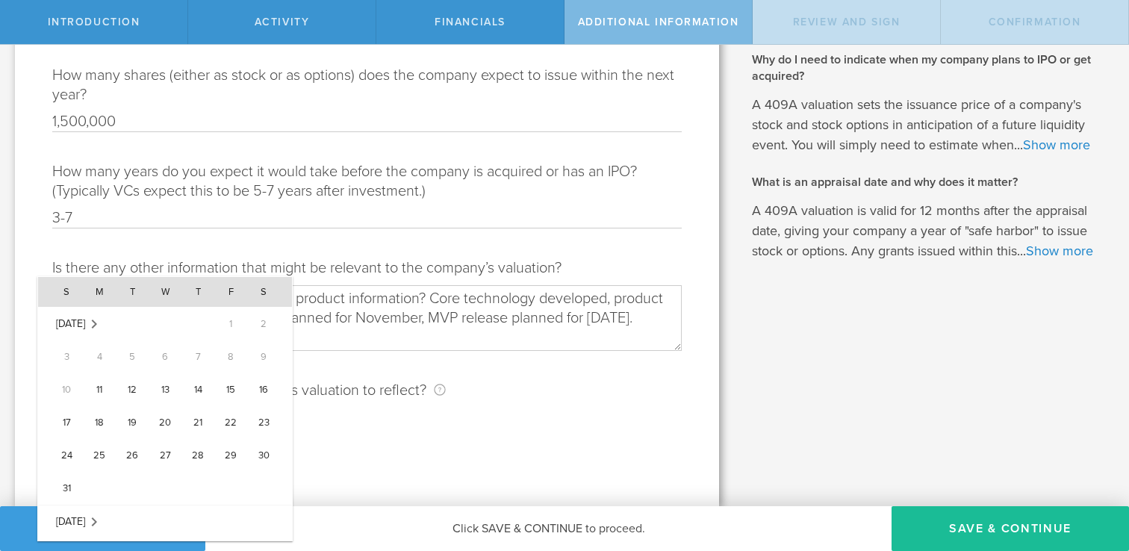
scroll to position [396, 0]
click at [226, 358] on span "10" at bounding box center [230, 356] width 31 height 31
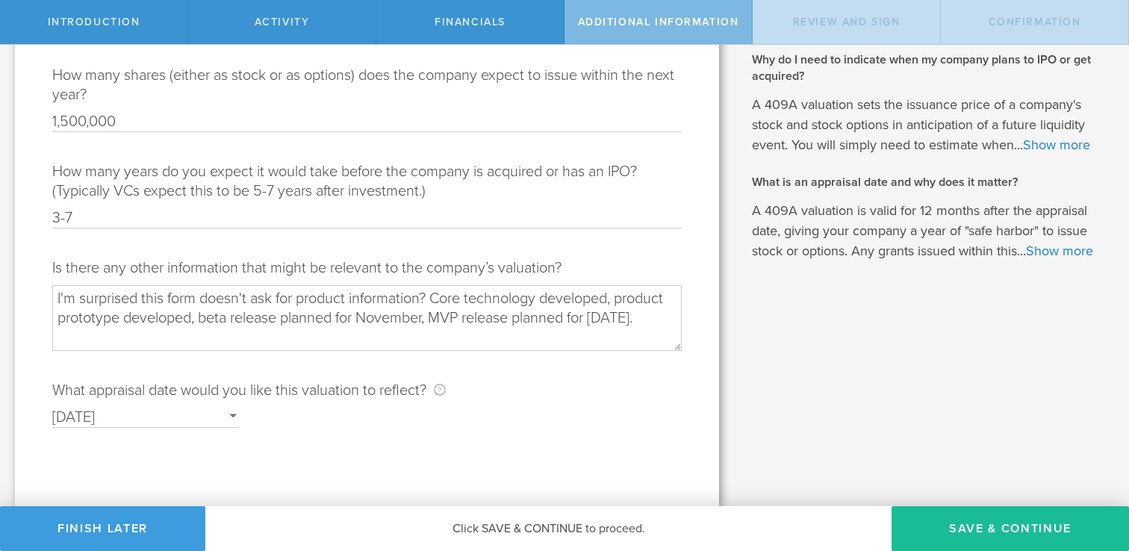
click at [491, 341] on textarea "I'm surprised this form doesn't ask for product information? Core technology de…" at bounding box center [366, 317] width 629 height 65
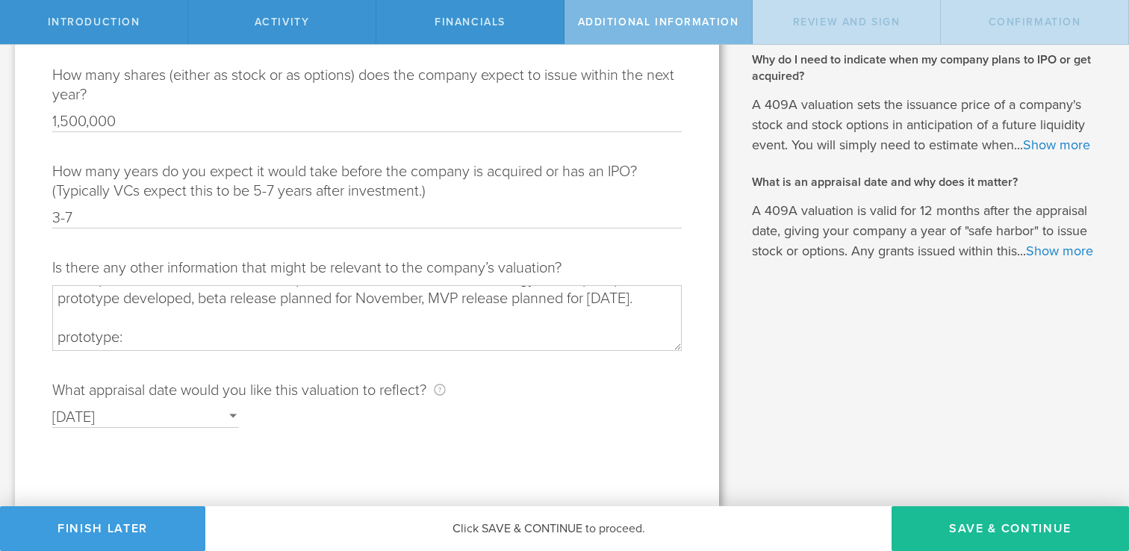
paste textarea "https://crypto-trader-self.vercel.app/ m@ngr0ve20@5"
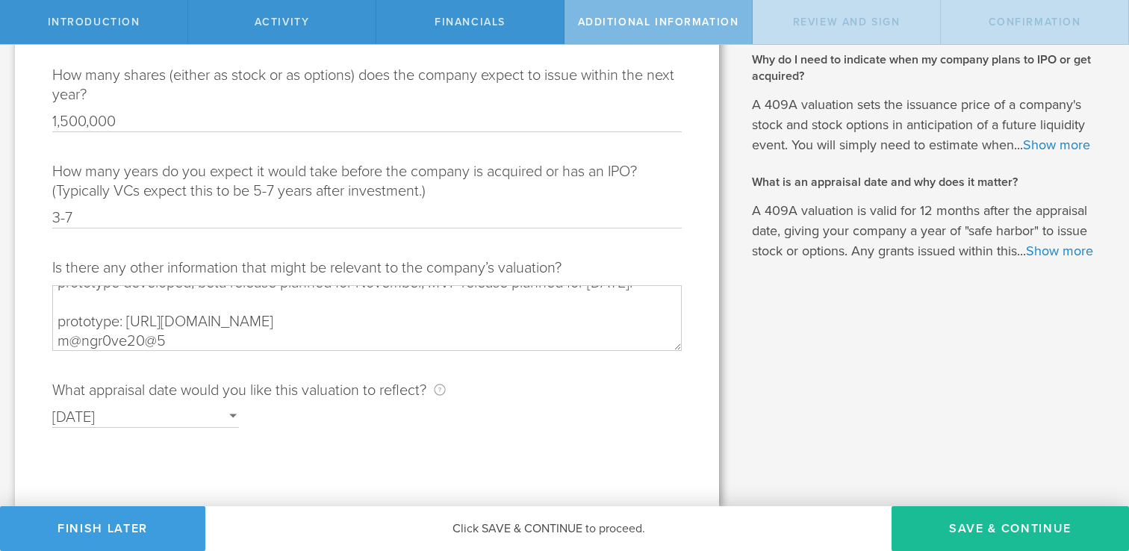
scroll to position [74, 0]
click at [380, 299] on textarea "I'm surprised this form doesn't ask for product information? Core technology de…" at bounding box center [366, 317] width 629 height 65
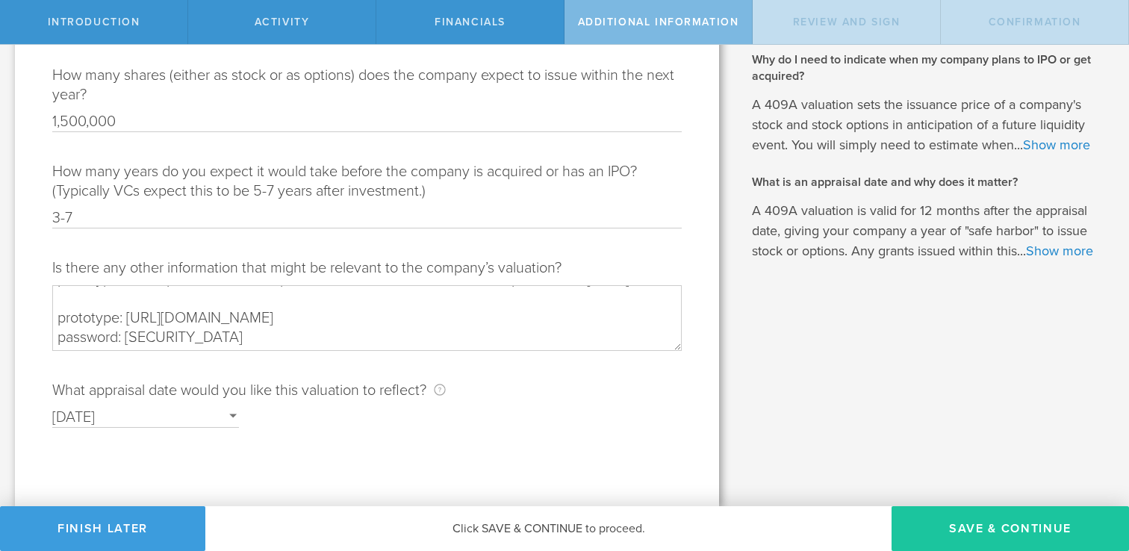
type textarea "I'm surprised this form doesn't ask for product information? Core technology de…"
click at [957, 527] on button "Save & Continue" at bounding box center [1009, 528] width 237 height 45
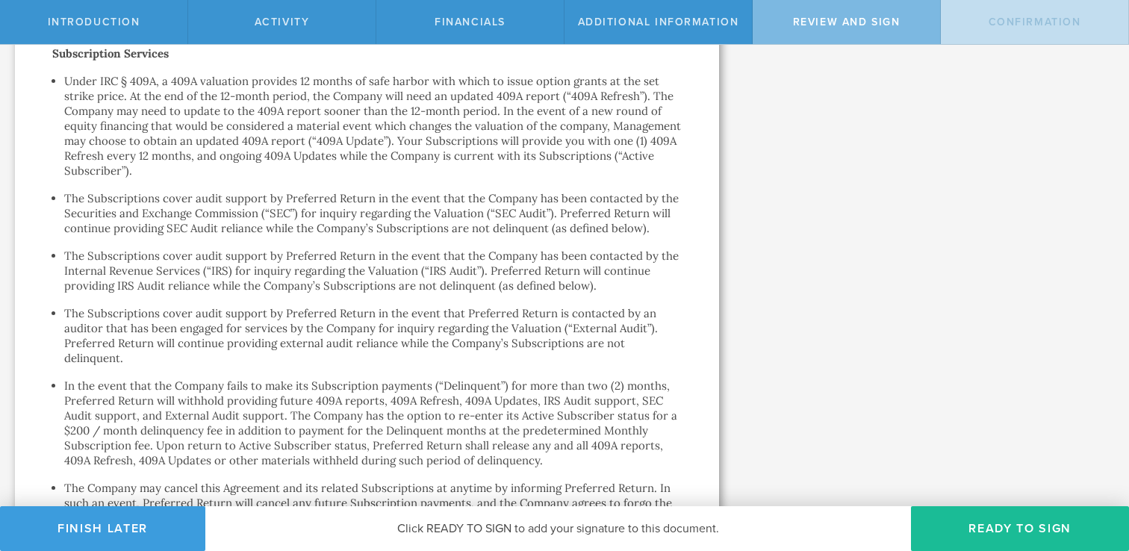
scroll to position [2150, 0]
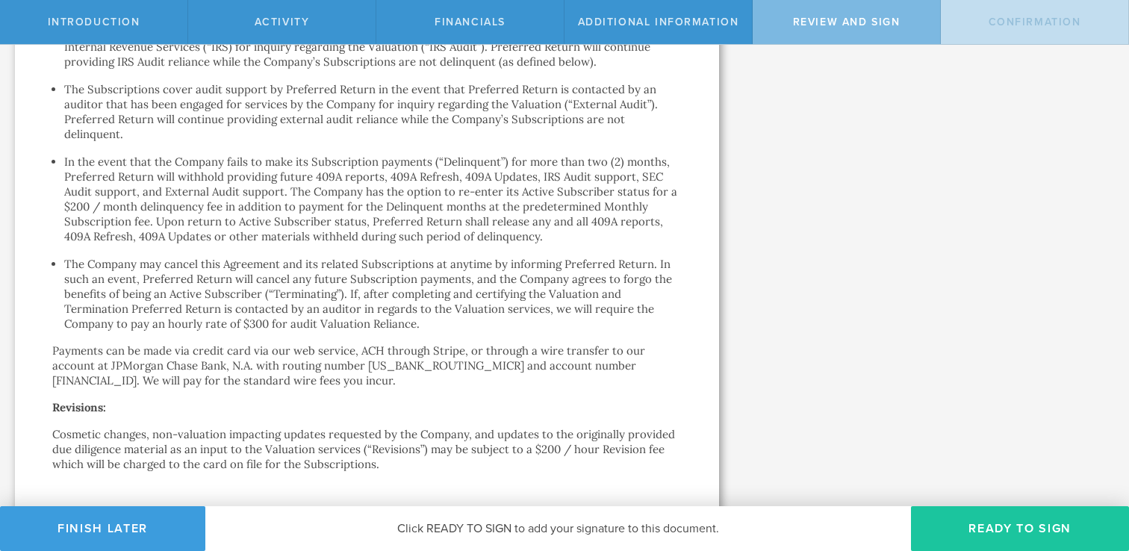
click at [975, 526] on button "Ready to Sign" at bounding box center [1020, 528] width 218 height 45
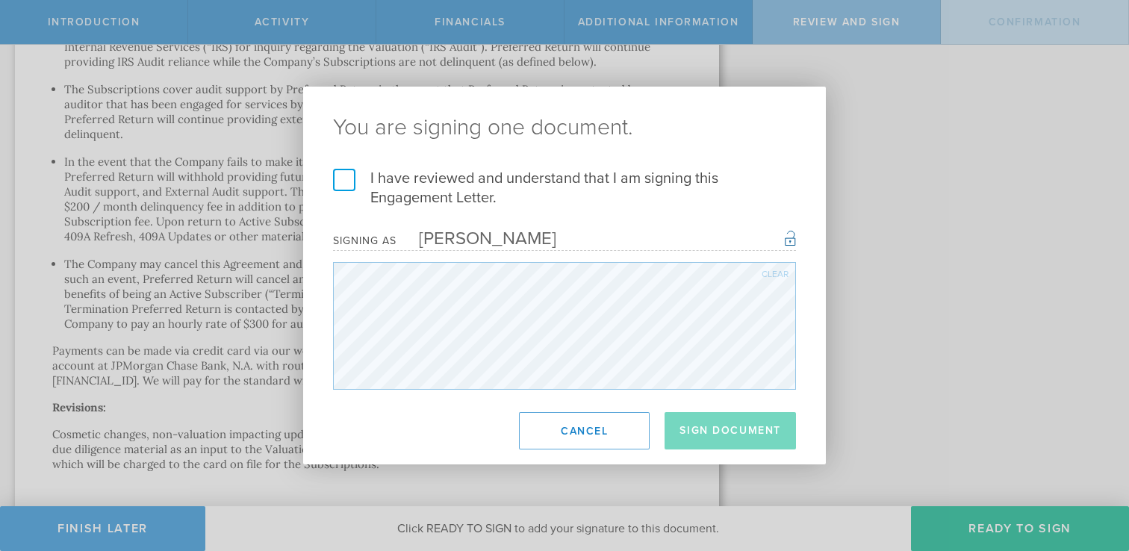
click at [343, 182] on label "I have reviewed and understand that I am signing this Engagement Letter." at bounding box center [564, 188] width 463 height 39
click at [0, 0] on input "I have reviewed and understand that I am signing this Engagement Letter." at bounding box center [0, 0] width 0 height 0
click at [705, 432] on button "Sign Document" at bounding box center [729, 430] width 131 height 37
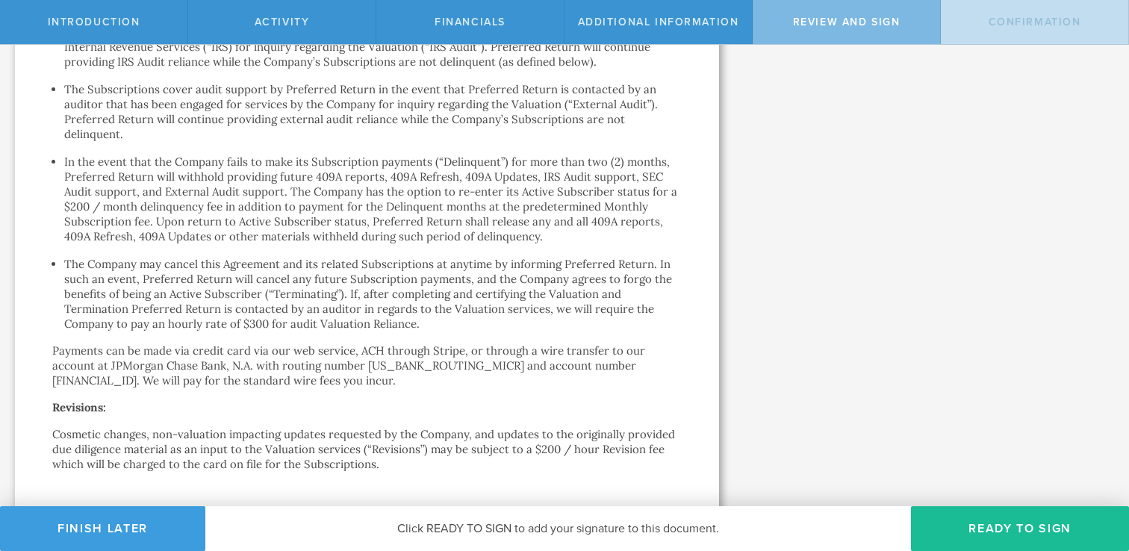
scroll to position [0, 0]
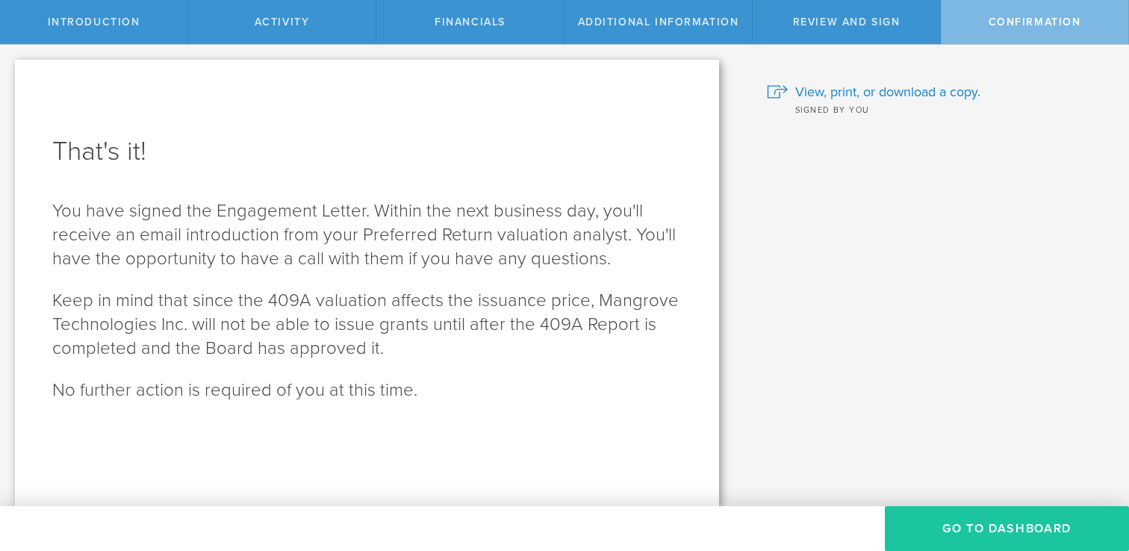
click at [975, 541] on button "Go To Dashboard" at bounding box center [1007, 528] width 244 height 45
